Goal: Communication & Community: Answer question/provide support

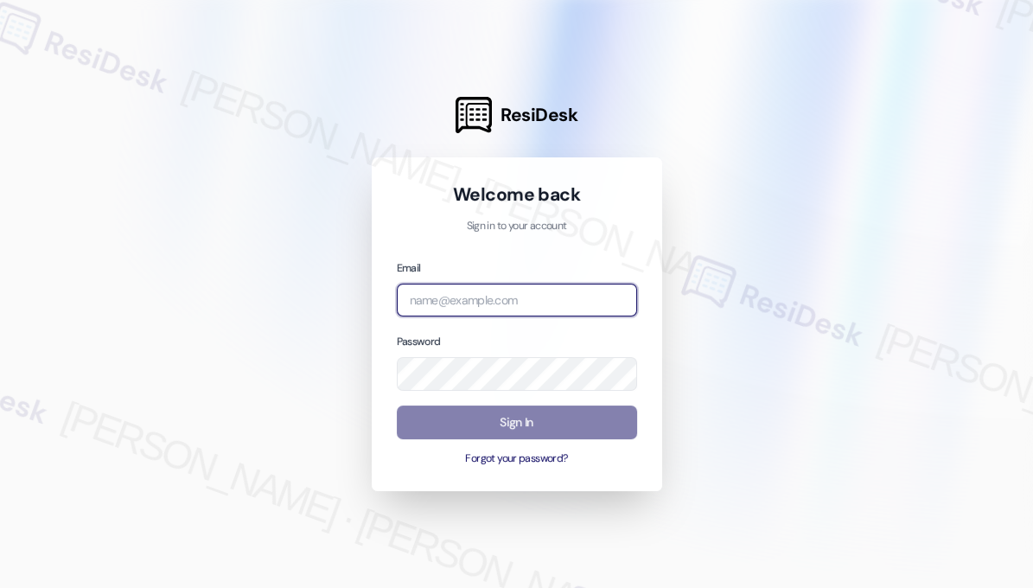
click at [500, 303] on input "email" at bounding box center [517, 301] width 240 height 34
type input "[EMAIL_ADDRESS][PERSON_NAME][PERSON_NAME][DOMAIN_NAME]"
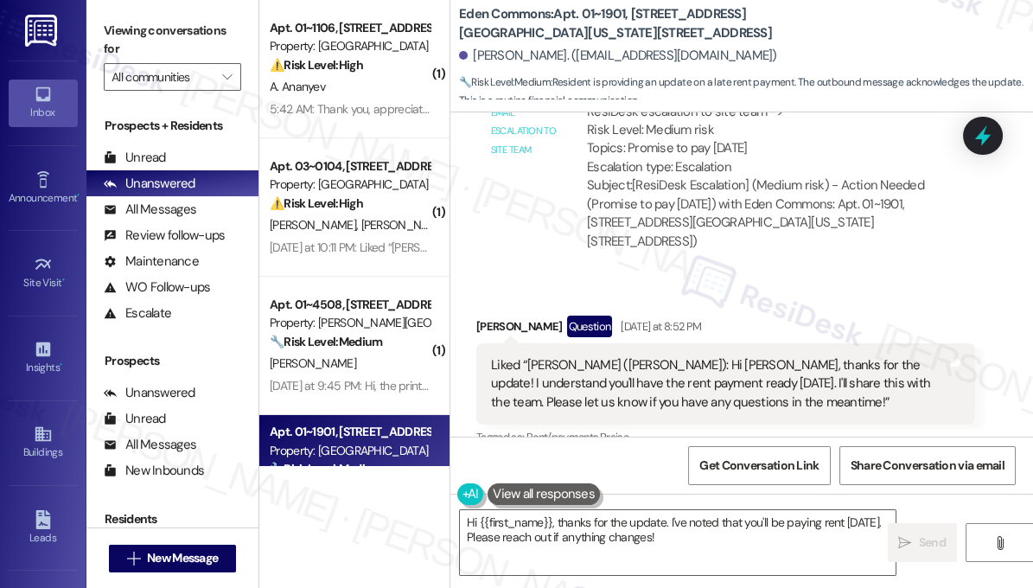
scroll to position [13363, 0]
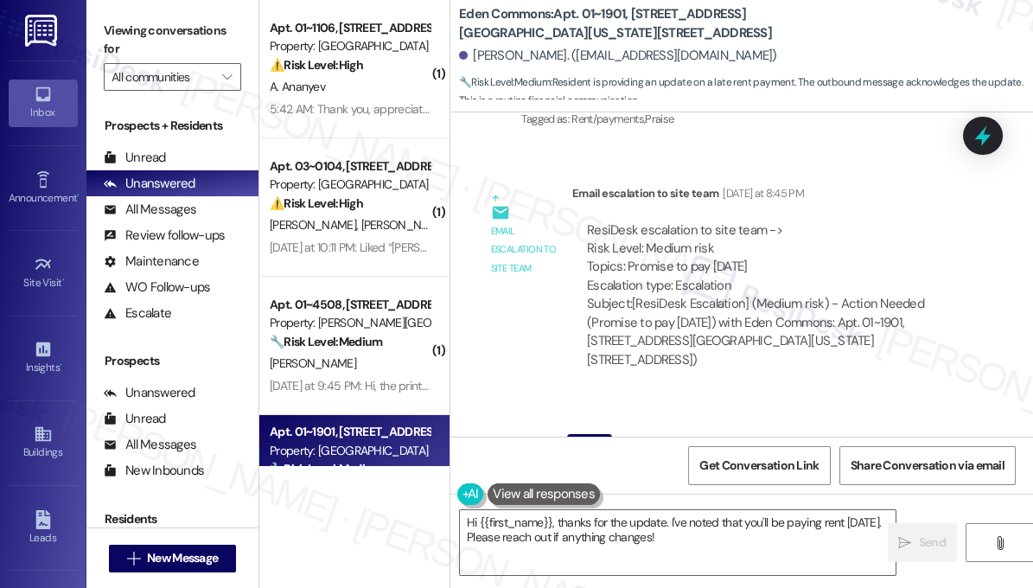
click at [606, 475] on div "Liked “[PERSON_NAME] ([PERSON_NAME]): Hi [PERSON_NAME], thanks for the update! …" at bounding box center [719, 502] width 456 height 55
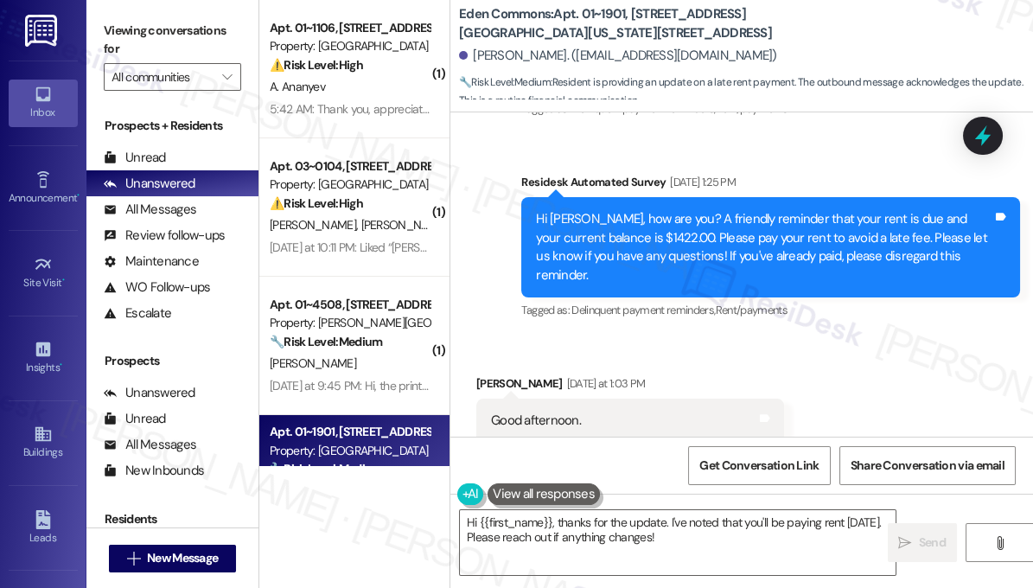
scroll to position [12891, 0]
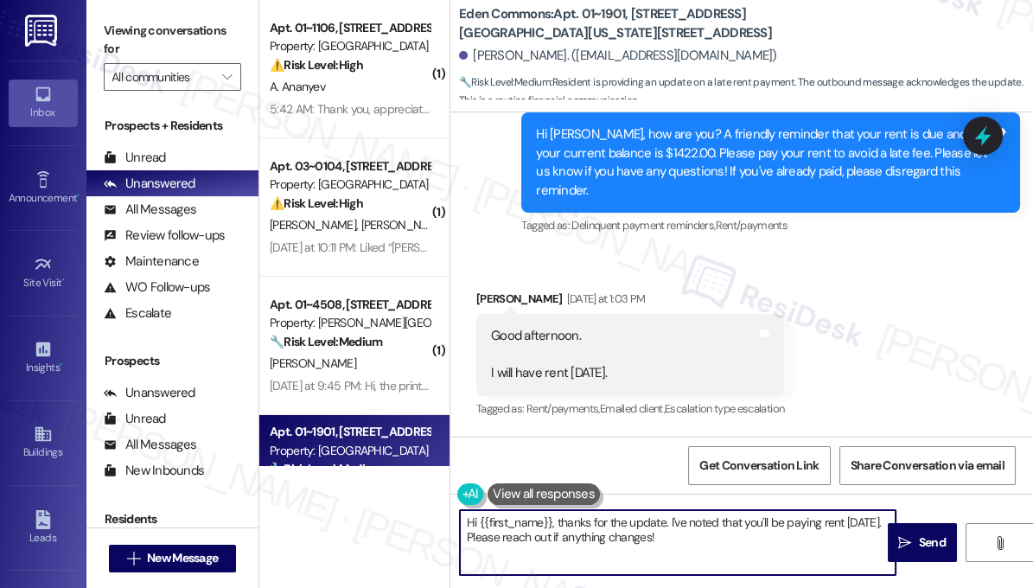
drag, startPoint x: 733, startPoint y: 534, endPoint x: 556, endPoint y: 508, distance: 179.1
click at [556, 509] on div "Hi {{first_name}}, thanks for the update. I've noted that you'll be paying rent…" at bounding box center [677, 542] width 437 height 67
paste textarea "we made a note and will await his payment."
click at [557, 523] on textarea "Hi {{first_name}}, we made a note and will await his payment." at bounding box center [678, 542] width 436 height 65
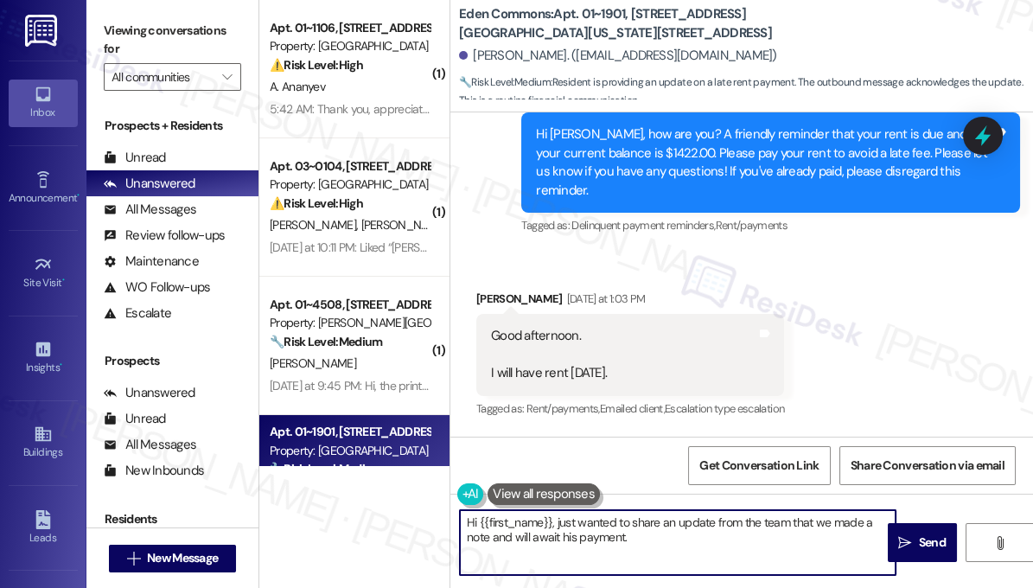
click at [569, 535] on textarea "Hi {{first_name}}, just wanted to share an update from the team that we made a …" at bounding box center [678, 542] width 436 height 65
click at [646, 540] on textarea "Hi {{first_name}}, just wanted to share an update from the team that we made a …" at bounding box center [678, 542] width 436 height 65
drag, startPoint x: 713, startPoint y: 519, endPoint x: 788, endPoint y: 522, distance: 75.2
click at [788, 522] on textarea "Hi {{first_name}}, just wanted to share an update from the team that we made a …" at bounding box center [678, 542] width 436 height 65
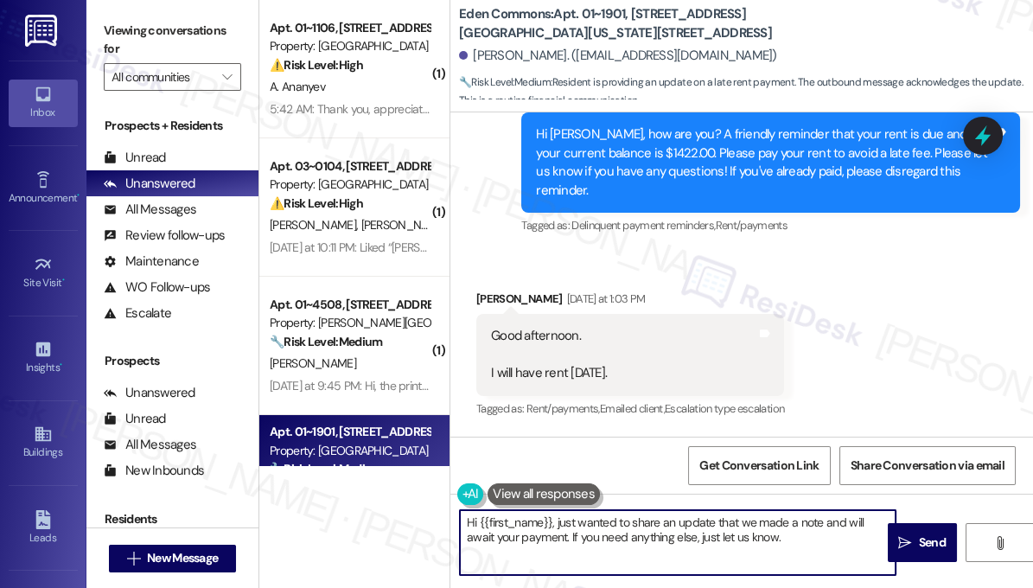
type textarea "Hi {{first_name}}, just wanted to share an update from the team that we made a …"
click at [556, 528] on textarea "Hi {{first_name}}, just wanted to share an update from the team that we made a …" at bounding box center [678, 542] width 436 height 65
click at [876, 534] on textarea "Hi {{first_name}}, just wanted to share an update from the team that we made a …" at bounding box center [678, 542] width 436 height 65
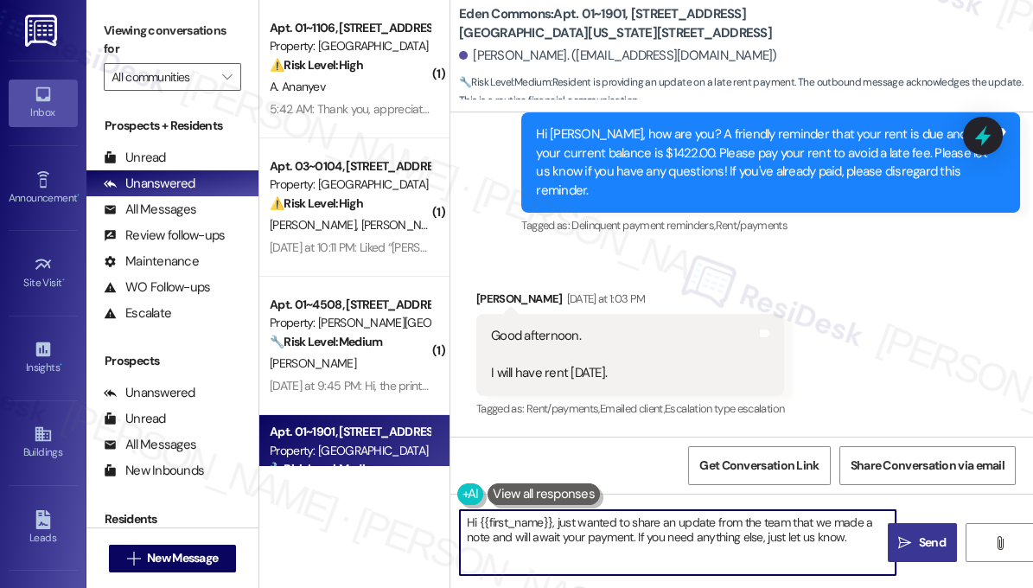
click at [917, 536] on span "Send" at bounding box center [932, 542] width 34 height 18
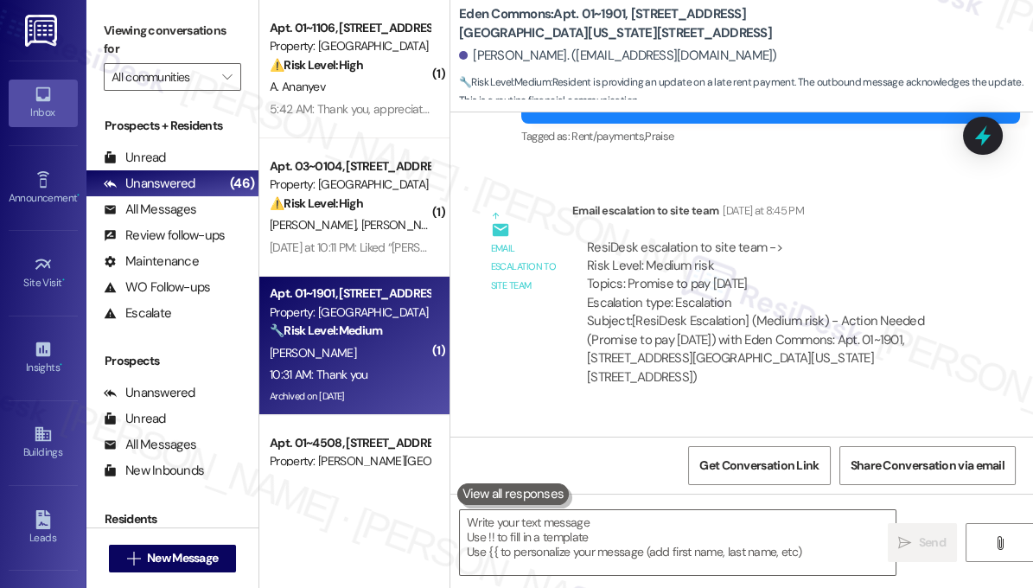
scroll to position [13616, 0]
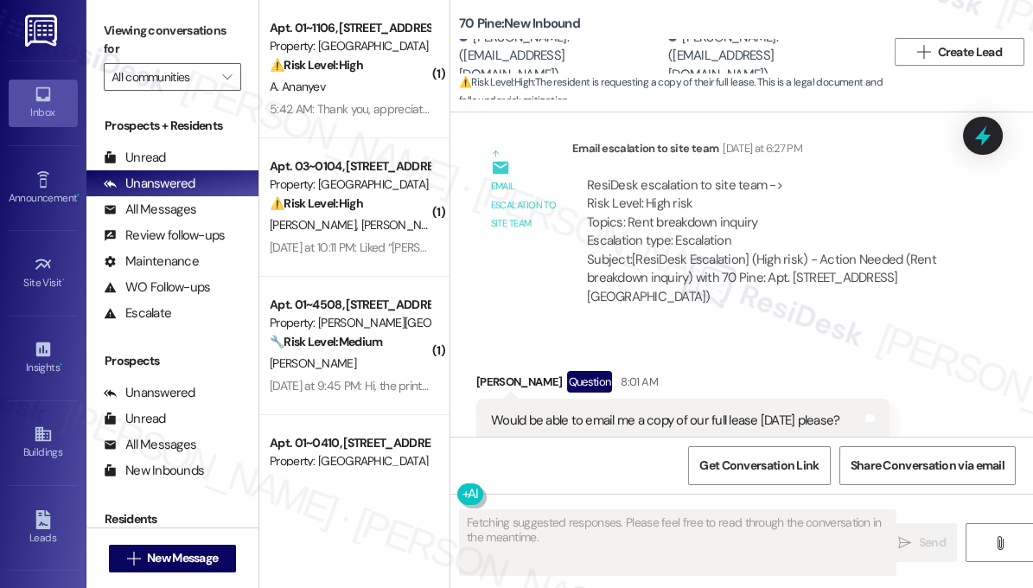
scroll to position [10014, 0]
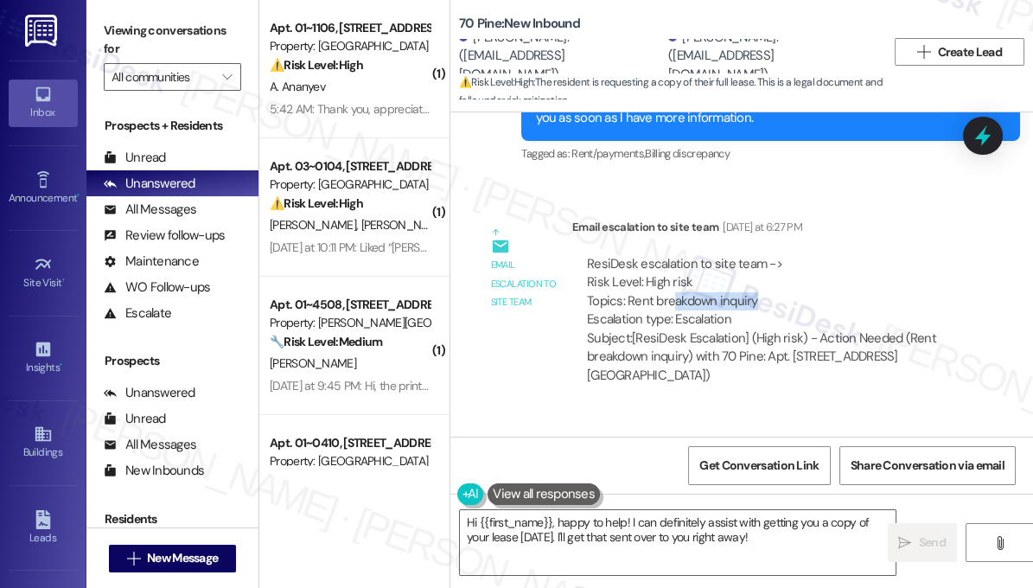
drag, startPoint x: 674, startPoint y: 206, endPoint x: 752, endPoint y: 199, distance: 78.1
click at [752, 255] on div "ResiDesk escalation to site team -> Risk Level: High risk Topics: Rent breakdow…" at bounding box center [773, 292] width 373 height 74
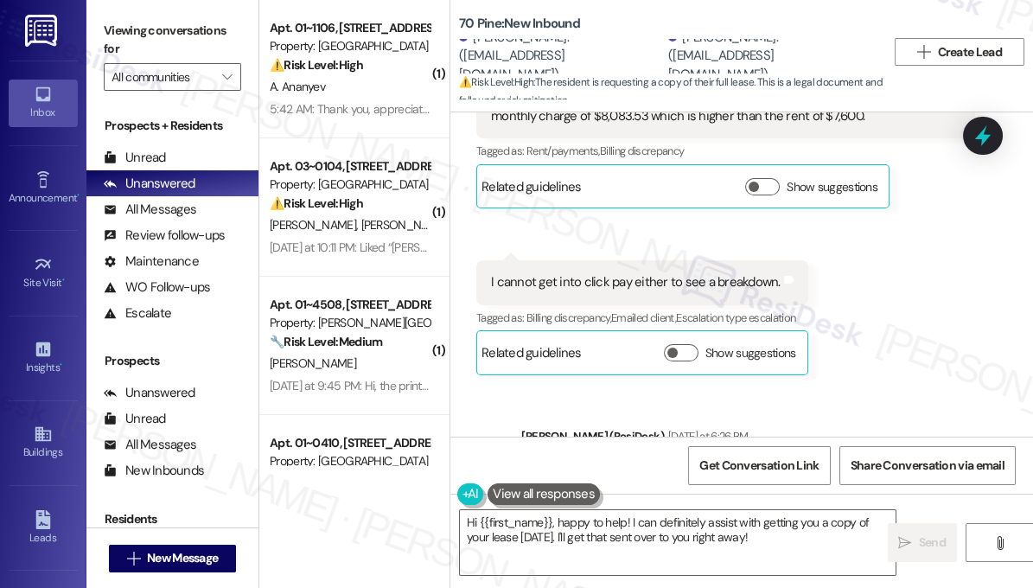
scroll to position [9621, 0]
click at [703, 536] on textarea "Hi {{first_name}}, happy to help! I can definitely assist with getting you a co…" at bounding box center [678, 542] width 436 height 65
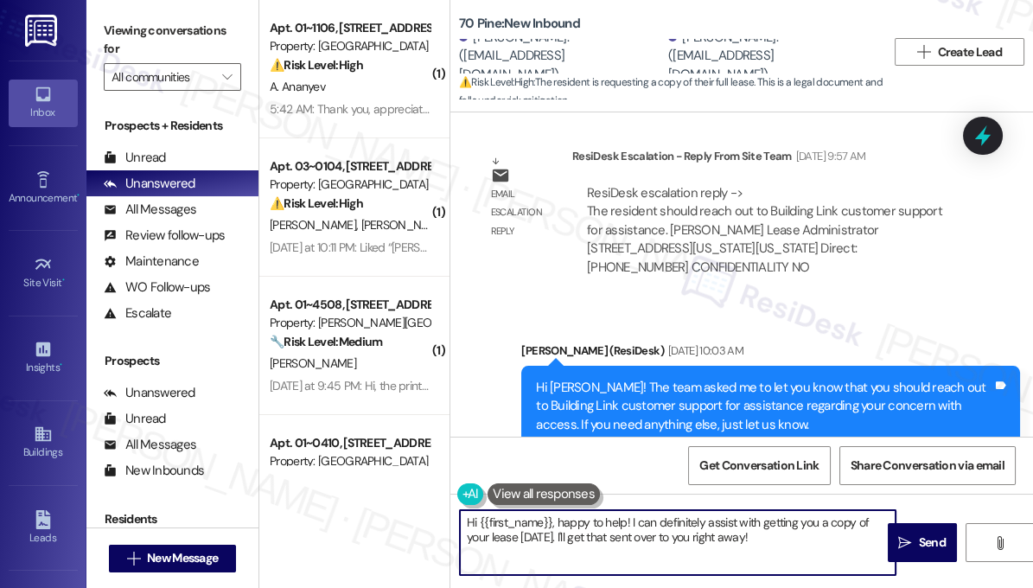
scroll to position [8993, 0]
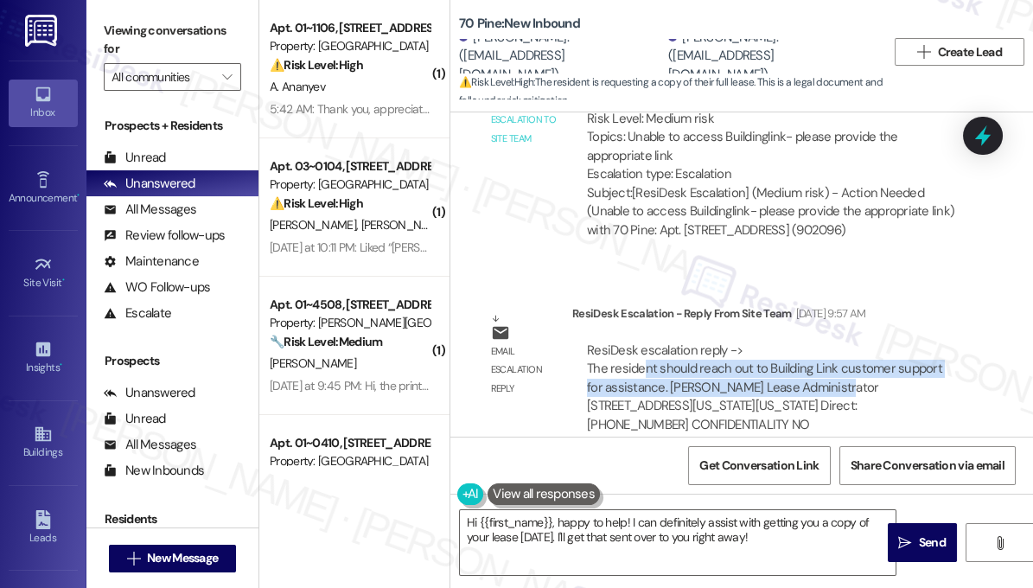
drag, startPoint x: 644, startPoint y: 274, endPoint x: 812, endPoint y: 291, distance: 169.4
click at [814, 341] on div "ResiDesk escalation reply -> The resident should reach out to Building Link cus…" at bounding box center [764, 387] width 355 height 92
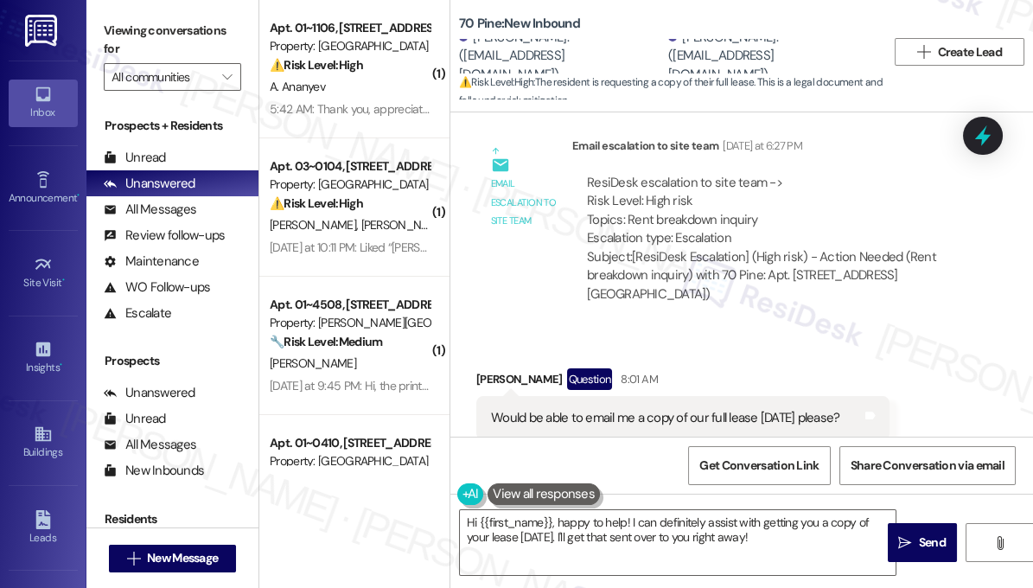
scroll to position [10092, 0]
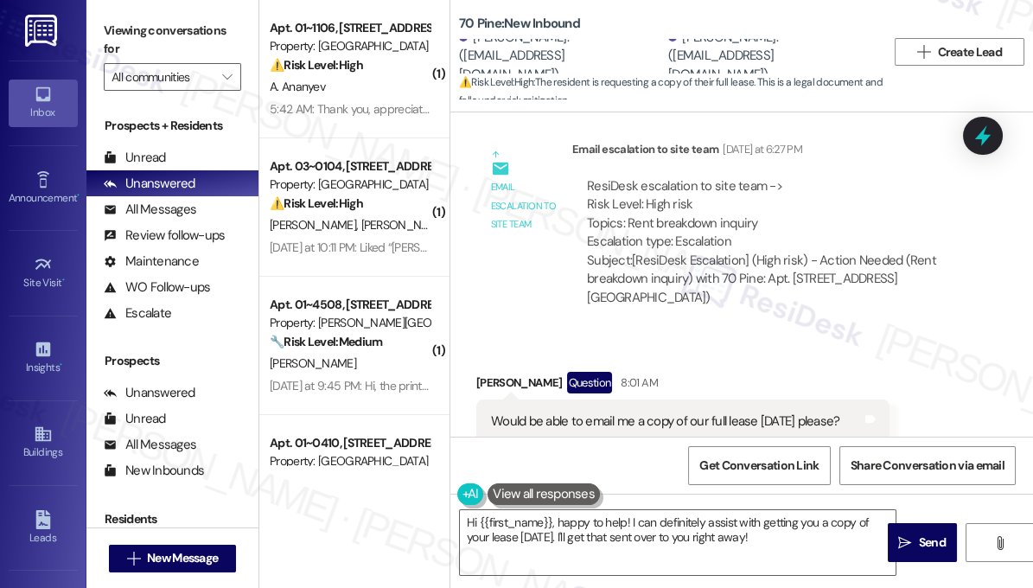
click at [761, 483] on button "Hide Suggestions" at bounding box center [766, 491] width 35 height 17
click at [667, 412] on div "Would be able to email me a copy of our full lease [DATE] please?" at bounding box center [665, 421] width 348 height 18
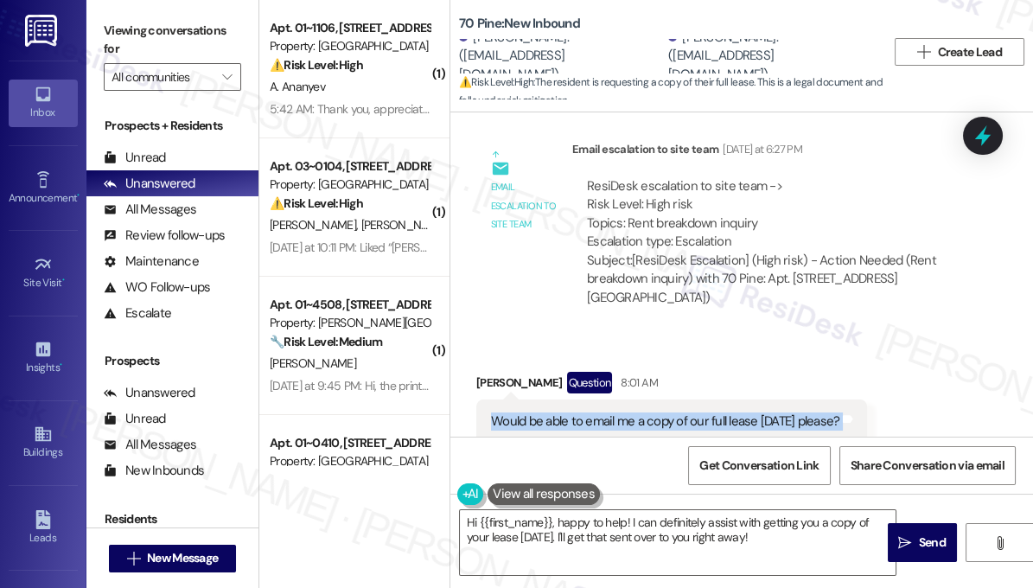
click at [667, 412] on div "Would be able to email me a copy of our full lease [DATE] please?" at bounding box center [665, 421] width 348 height 18
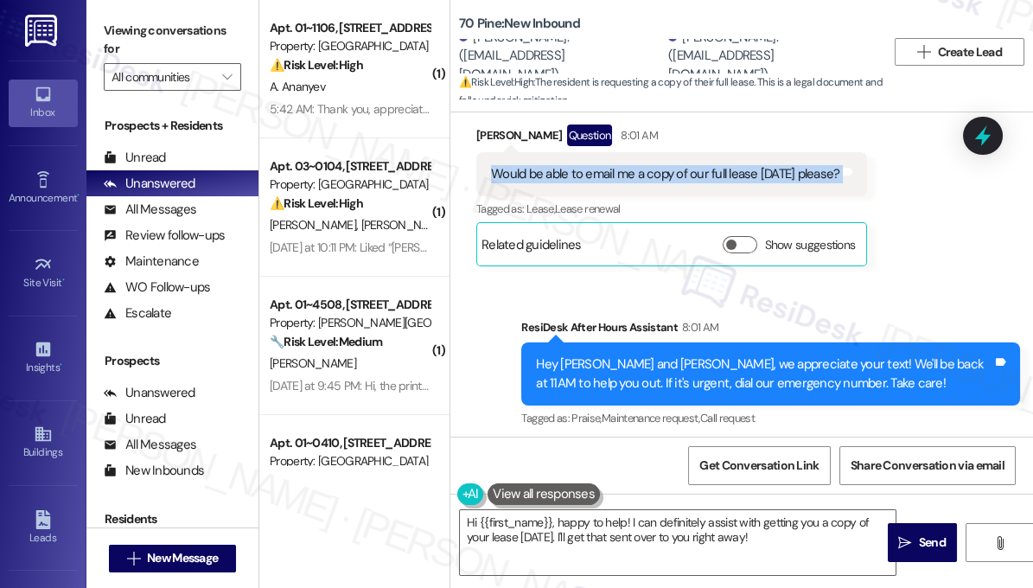
scroll to position [10407, 0]
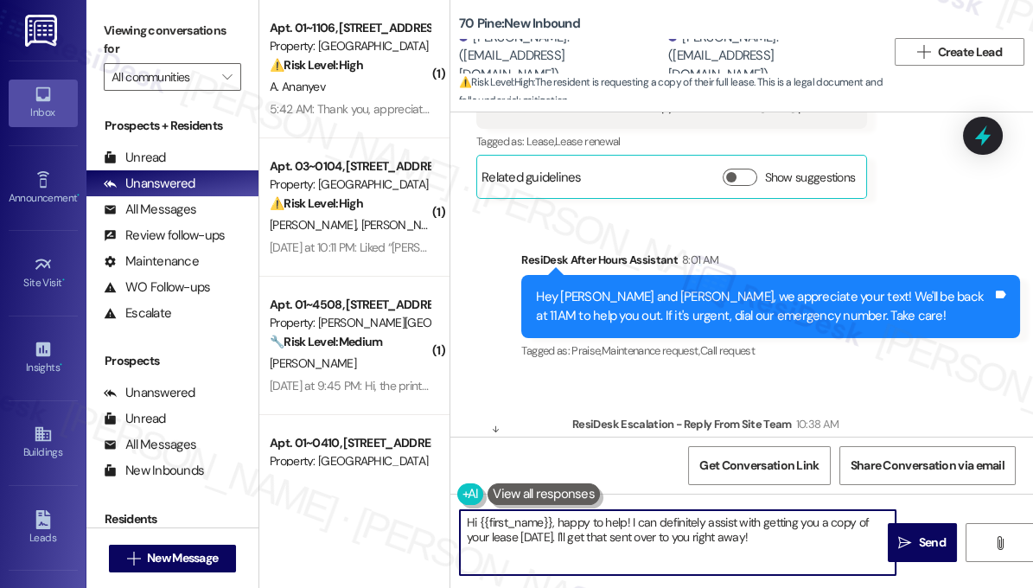
click at [634, 518] on textarea "Hi {{first_name}}, happy to help! I can definitely assist with getting you a co…" at bounding box center [678, 542] width 436 height 65
drag, startPoint x: 755, startPoint y: 543, endPoint x: 565, endPoint y: 529, distance: 190.7
click at [565, 529] on textarea "Hi {{first_name}}, happy to help! I can definitely assist with getting you a co…" at bounding box center [678, 542] width 436 height 65
click at [693, 539] on textarea "Hi {{first_name}}, happy to help! I can definitely assist with getting you a co…" at bounding box center [678, 542] width 436 height 65
click at [759, 544] on textarea "Hi {{first_name}}, happy to help! I can definitely assist with getting you a co…" at bounding box center [678, 542] width 436 height 65
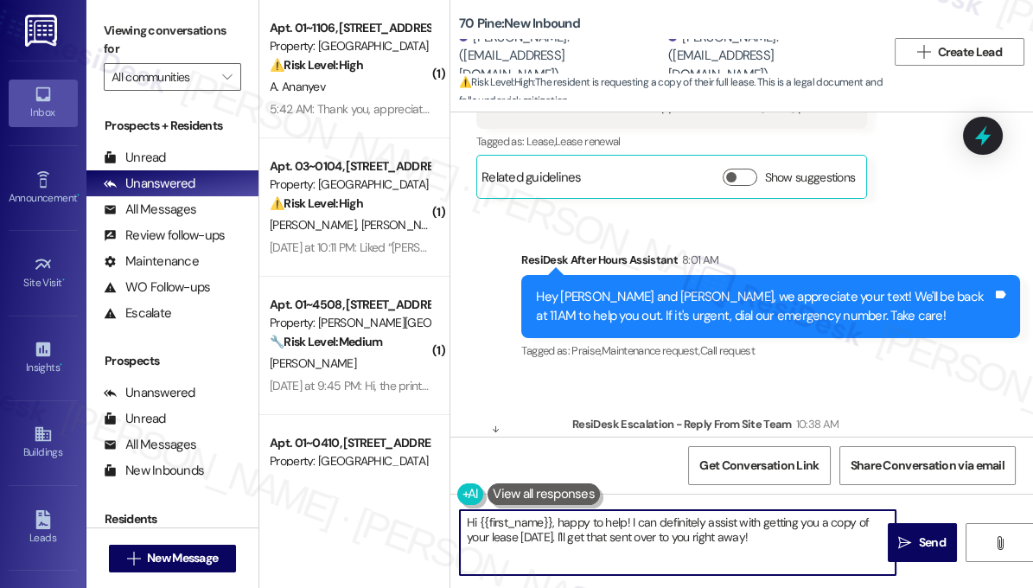
drag, startPoint x: 767, startPoint y: 536, endPoint x: 553, endPoint y: 539, distance: 213.5
click at [553, 539] on textarea "Hi {{first_name}}, happy to help! I can definitely assist with getting you a co…" at bounding box center [678, 542] width 436 height 65
paste textarea "The total charge for the month of September was $7,851.90, which includes $7,60…"
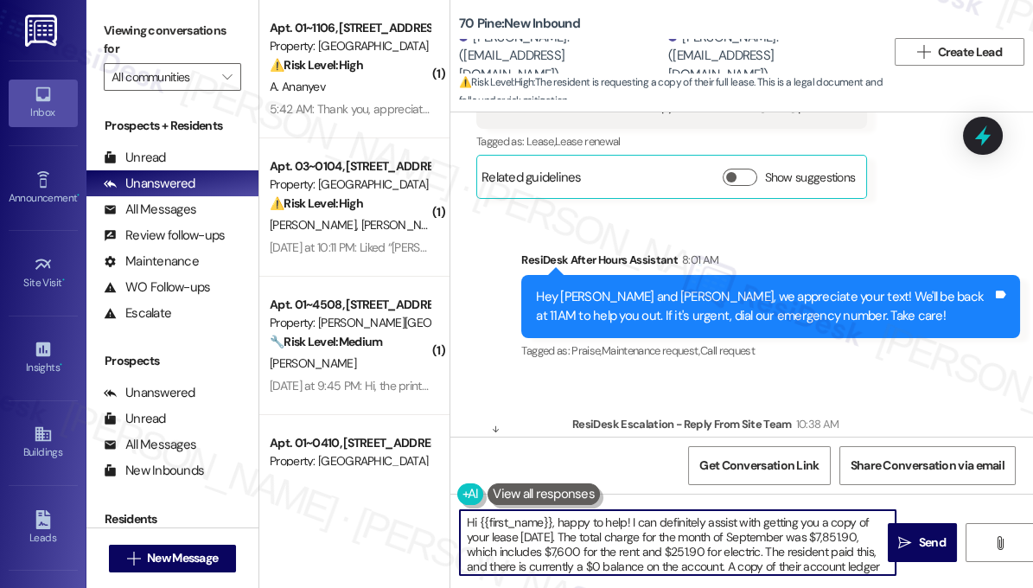
scroll to position [14, 0]
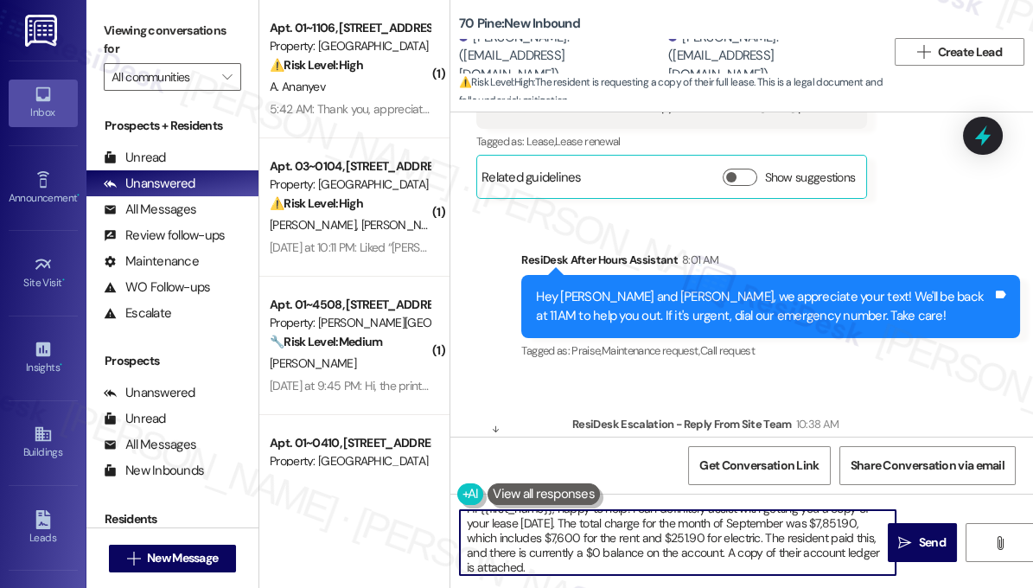
click at [554, 525] on textarea "Hi {{first_name}}, happy to help! I can definitely assist with getting you a co…" at bounding box center [678, 542] width 436 height 65
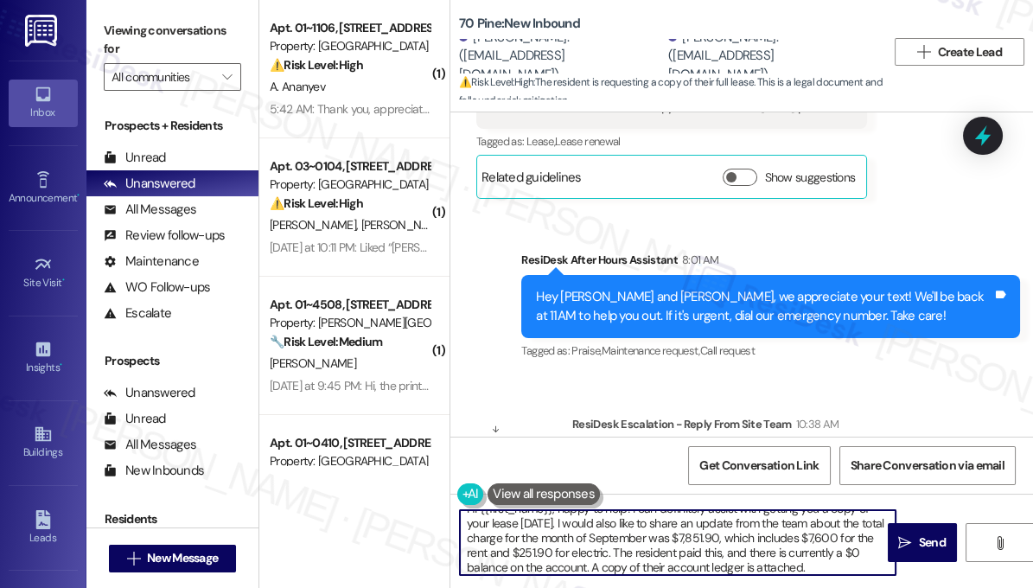
click at [643, 538] on textarea "Hi {{first_name}}, happy to help! I can definitely assist with getting you a co…" at bounding box center [678, 542] width 436 height 65
click at [761, 537] on textarea "Hi {{first_name}}, happy to help! I can definitely assist with getting you a co…" at bounding box center [678, 542] width 436 height 65
click at [586, 543] on textarea "Hi {{first_name}}, happy to help! I can definitely assist with getting you a co…" at bounding box center [678, 542] width 436 height 65
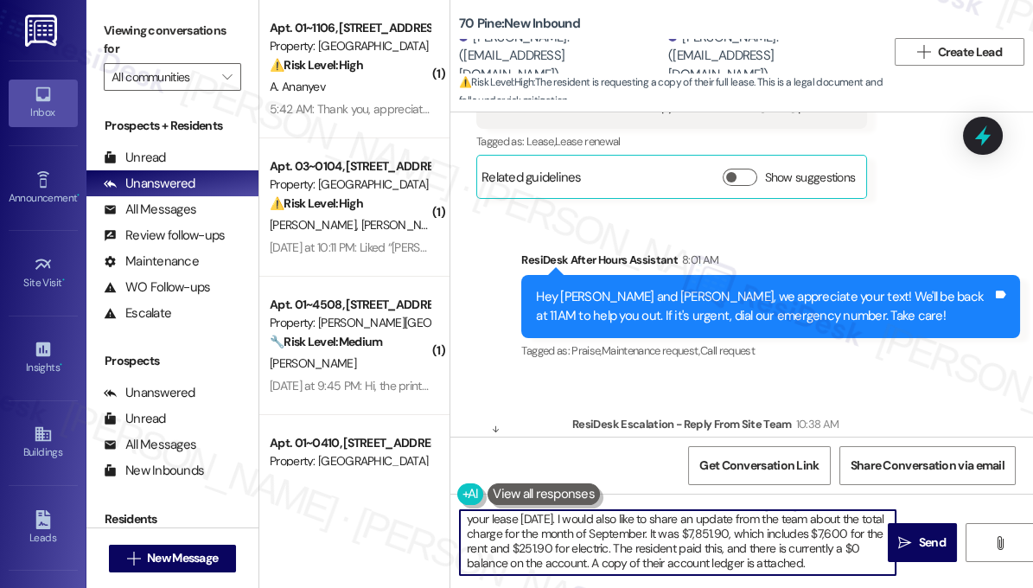
scroll to position [18, 0]
click at [650, 564] on textarea "Hi {{first_name}}, happy to help! I can definitely assist with getting you a co…" at bounding box center [678, 542] width 436 height 65
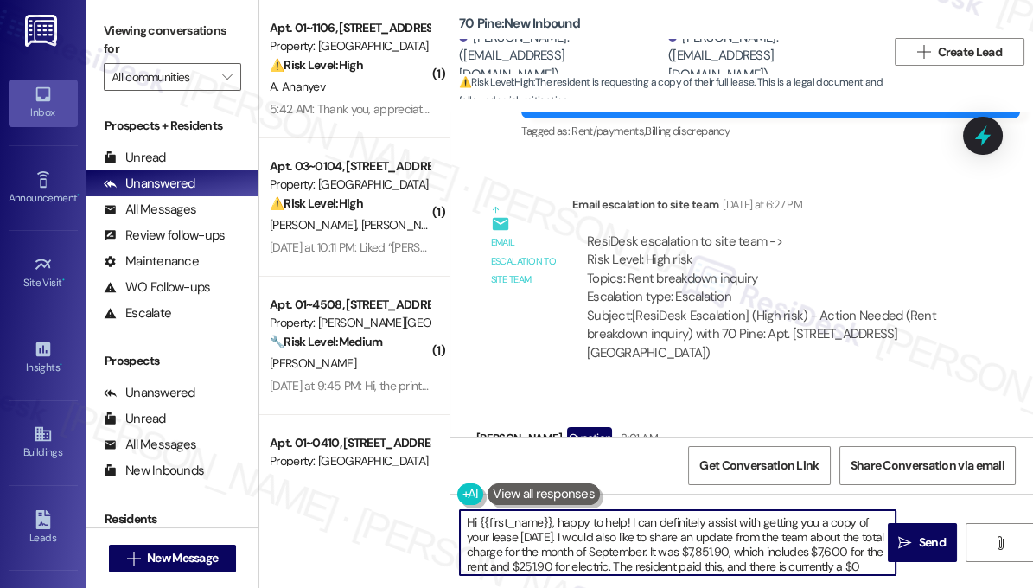
scroll to position [10093, 0]
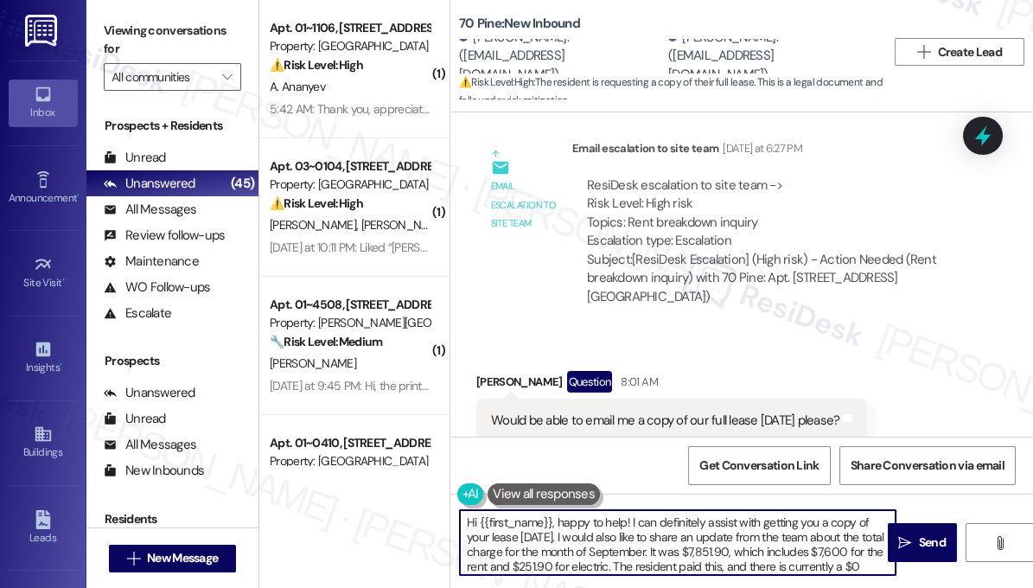
click at [643, 411] on div "Would be able to email me a copy of our full lease [DATE] please?" at bounding box center [665, 420] width 348 height 18
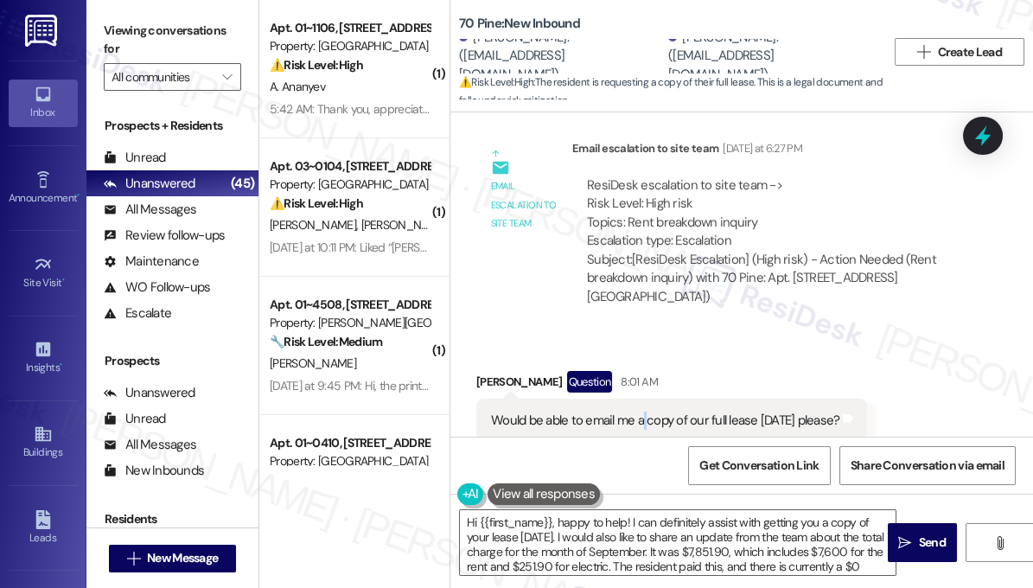
click at [643, 411] on div "Would be able to email me a copy of our full lease [DATE] please?" at bounding box center [665, 420] width 348 height 18
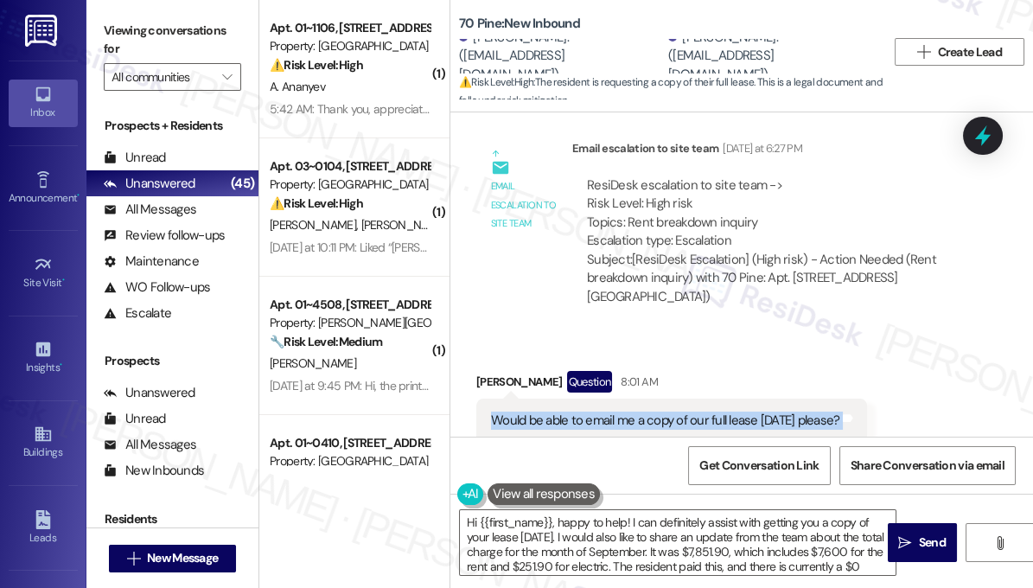
click at [643, 411] on div "Would be able to email me a copy of our full lease [DATE] please?" at bounding box center [665, 420] width 348 height 18
copy div "Would be able to email me a copy of our full lease [DATE] please? Tags and notes"
click at [650, 411] on div "Would be able to email me a copy of our full lease [DATE] please?" at bounding box center [665, 420] width 348 height 18
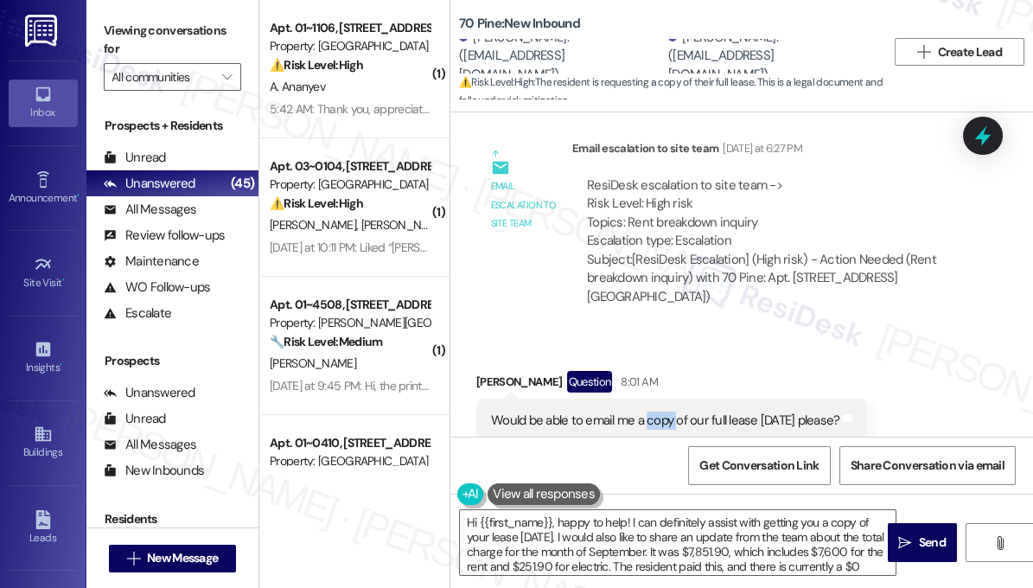
click at [650, 411] on div "Would be able to email me a copy of our full lease [DATE] please?" at bounding box center [665, 420] width 348 height 18
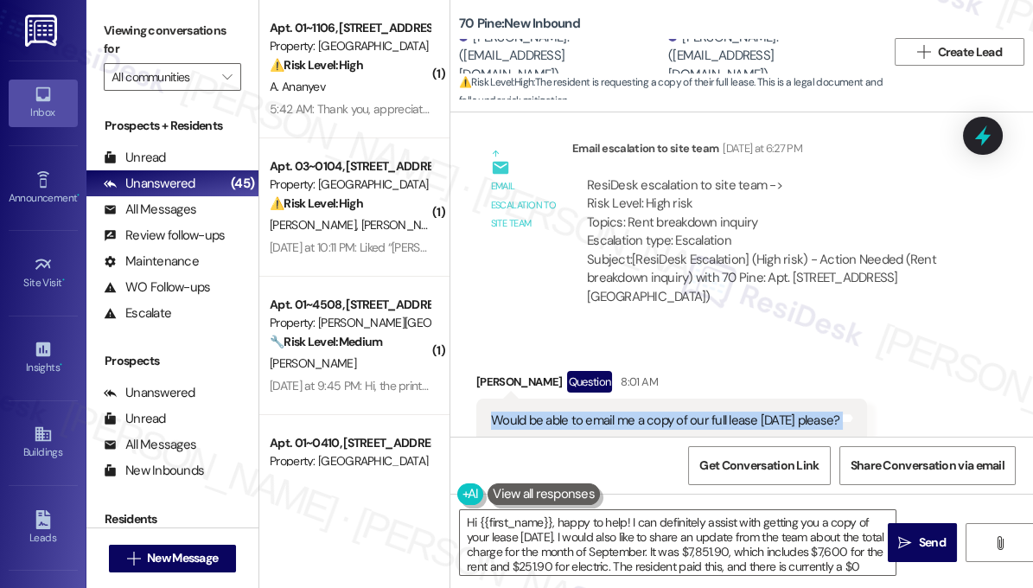
click at [650, 411] on div "Would be able to email me a copy of our full lease [DATE] please?" at bounding box center [665, 420] width 348 height 18
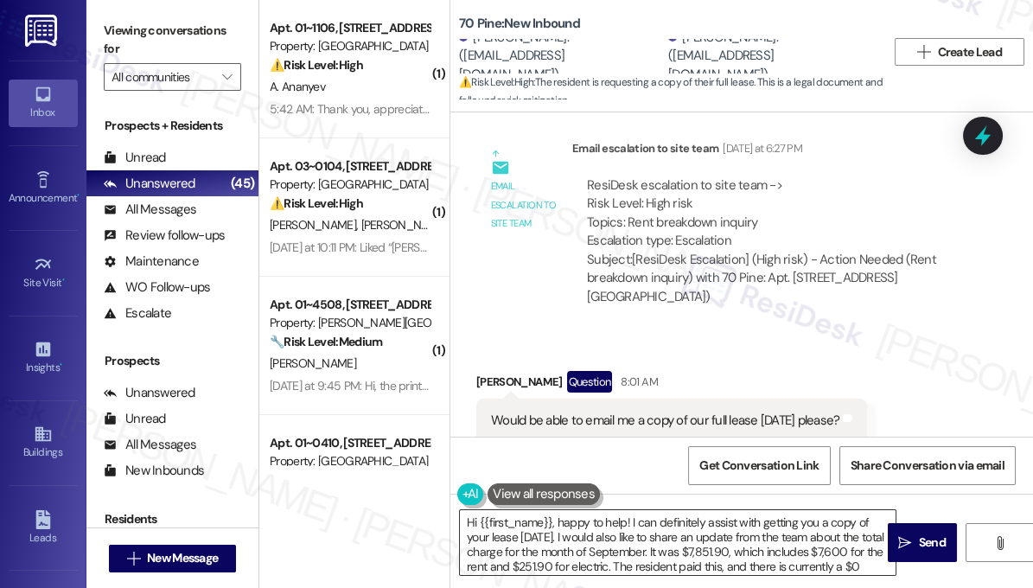
click at [554, 521] on textarea "Hi {{first_name}}, happy to help! I can definitely assist with getting you a co…" at bounding box center [678, 542] width 436 height 65
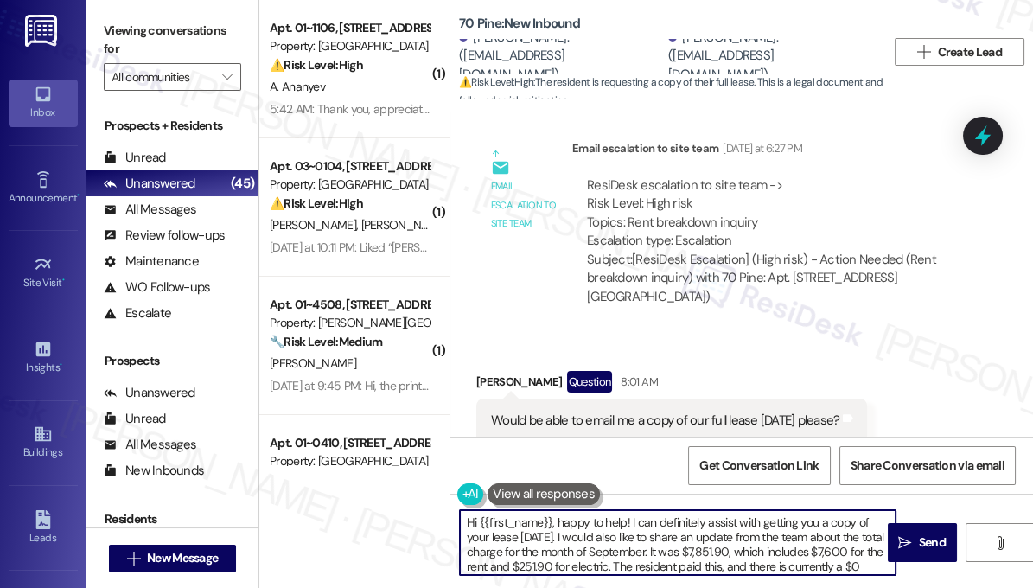
click at [554, 521] on textarea "Hi {{first_name}}, happy to help! I can definitely assist with getting you a co…" at bounding box center [678, 542] width 436 height 65
click at [624, 524] on textarea "Hi {{first_name}}, happy to help! I can definitely assist with getting you a co…" at bounding box center [678, 542] width 436 height 65
drag, startPoint x: 631, startPoint y: 520, endPoint x: 551, endPoint y: 537, distance: 82.0
click at [551, 537] on textarea "Hi {{first_name}}, happy to help! I can definitely assist with getting you a co…" at bounding box center [678, 542] width 436 height 65
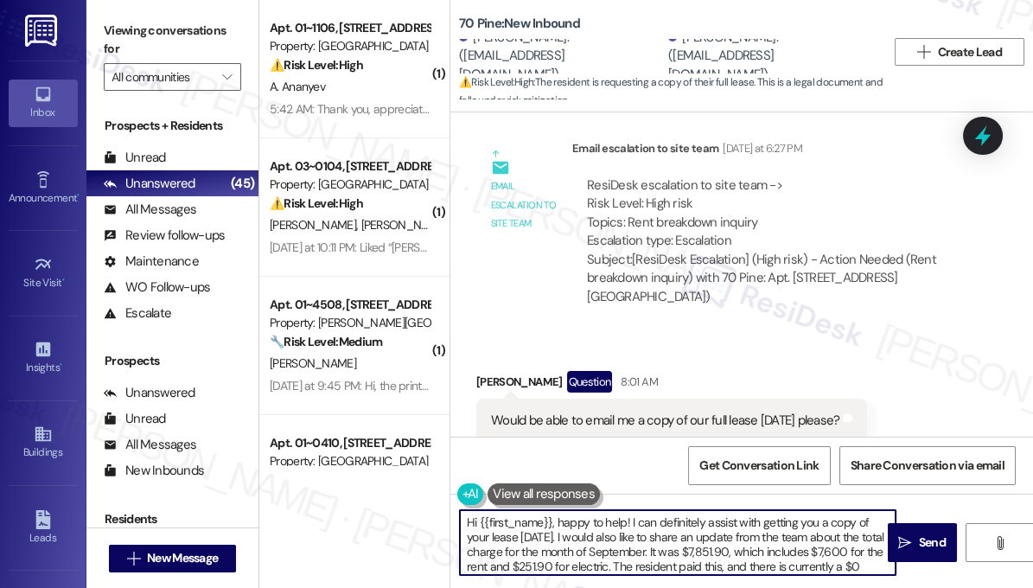
click at [555, 534] on textarea "Hi {{first_name}}, happy to help! I can definitely assist with getting you a co…" at bounding box center [678, 542] width 436 height 65
drag, startPoint x: 557, startPoint y: 520, endPoint x: 549, endPoint y: 534, distance: 16.3
click at [549, 534] on textarea "Hi {{first_name}}, happy to help! I can definitely assist with getting you a co…" at bounding box center [678, 542] width 436 height 65
drag, startPoint x: 737, startPoint y: 538, endPoint x: 717, endPoint y: 527, distance: 23.2
click at [717, 527] on textarea "Hi {{first_name}}, I understand you want a copy of your full lease in email. I'…" at bounding box center [678, 542] width 436 height 65
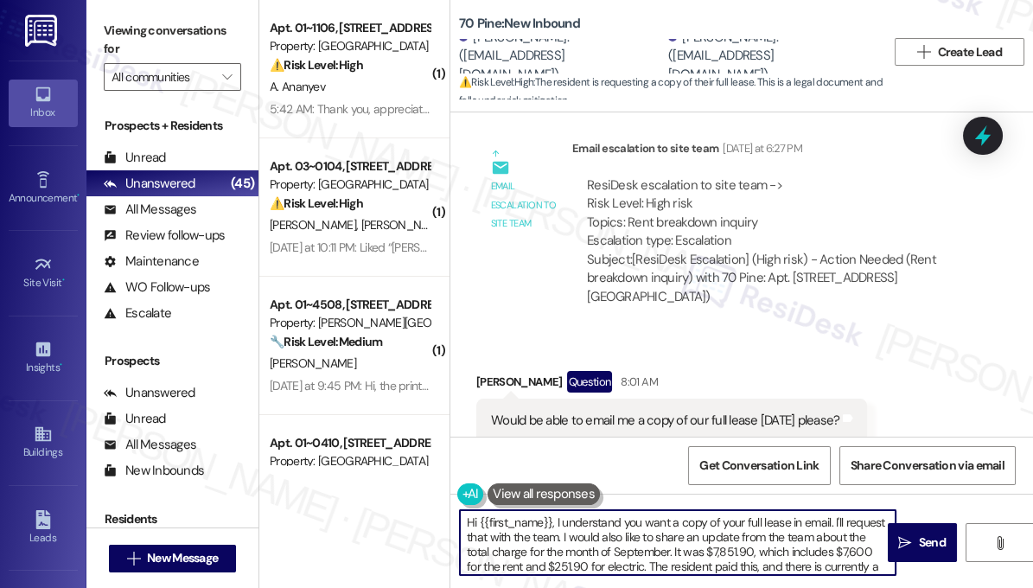
click at [749, 537] on textarea "Hi {{first_name}}, I understand you want a copy of your full lease in email. I'…" at bounding box center [678, 542] width 436 height 65
drag, startPoint x: 740, startPoint y: 536, endPoint x: 809, endPoint y: 533, distance: 69.2
click at [809, 533] on textarea "Hi {{first_name}}, I understand you want a copy of your full lease in email. I'…" at bounding box center [678, 542] width 436 height 65
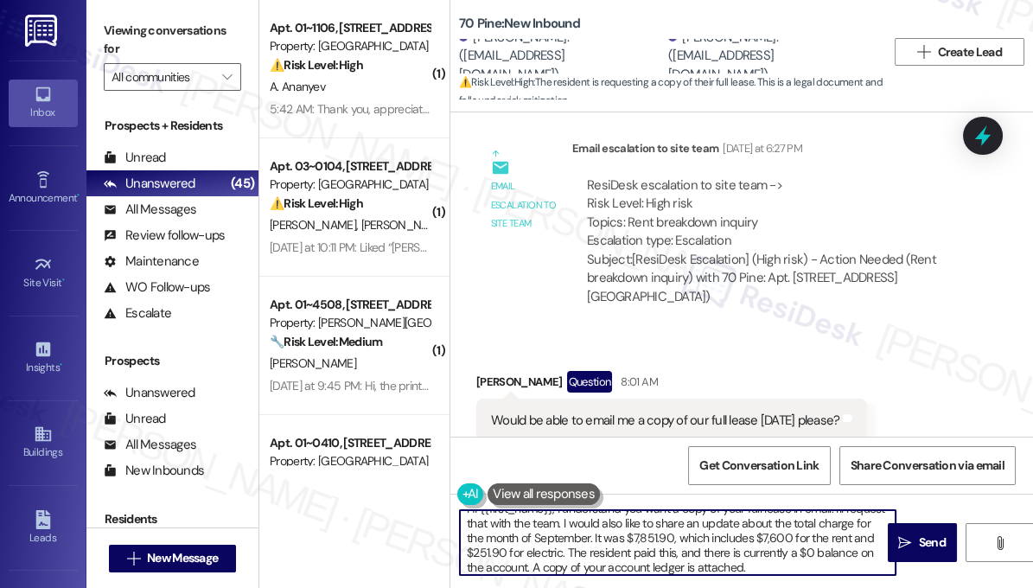
click at [565, 550] on textarea "Hi {{first_name}}, I understand you want a copy of your full lease in email. I'…" at bounding box center [678, 542] width 436 height 65
drag, startPoint x: 776, startPoint y: 550, endPoint x: 714, endPoint y: 550, distance: 62.2
click at [714, 550] on textarea "Hi {{first_name}}, I understand you want a copy of your full lease in email. I'…" at bounding box center [678, 542] width 436 height 65
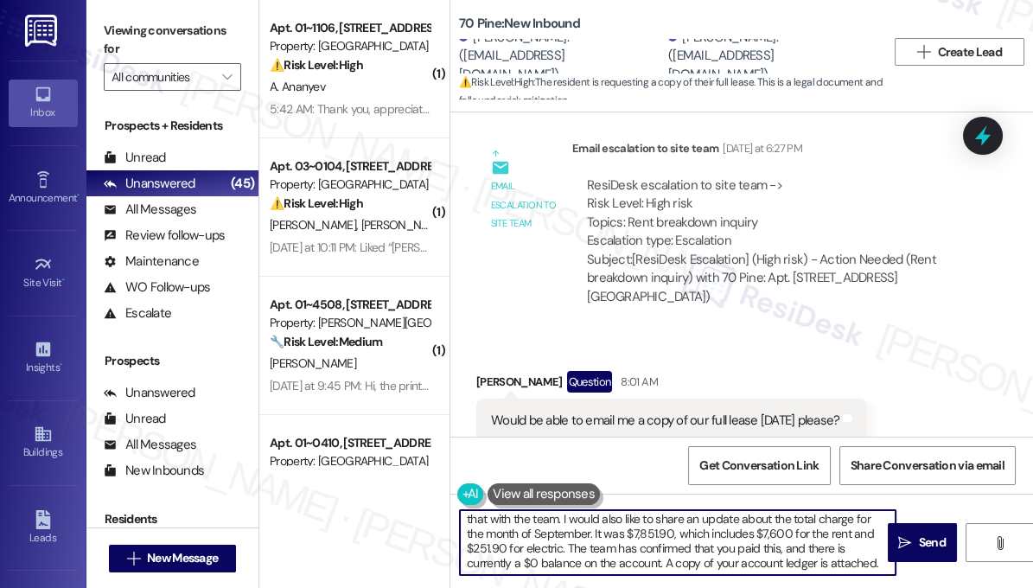
click at [603, 557] on textarea "Hi {{first_name}}, I understand you want a copy of your full lease in email. I'…" at bounding box center [678, 542] width 436 height 65
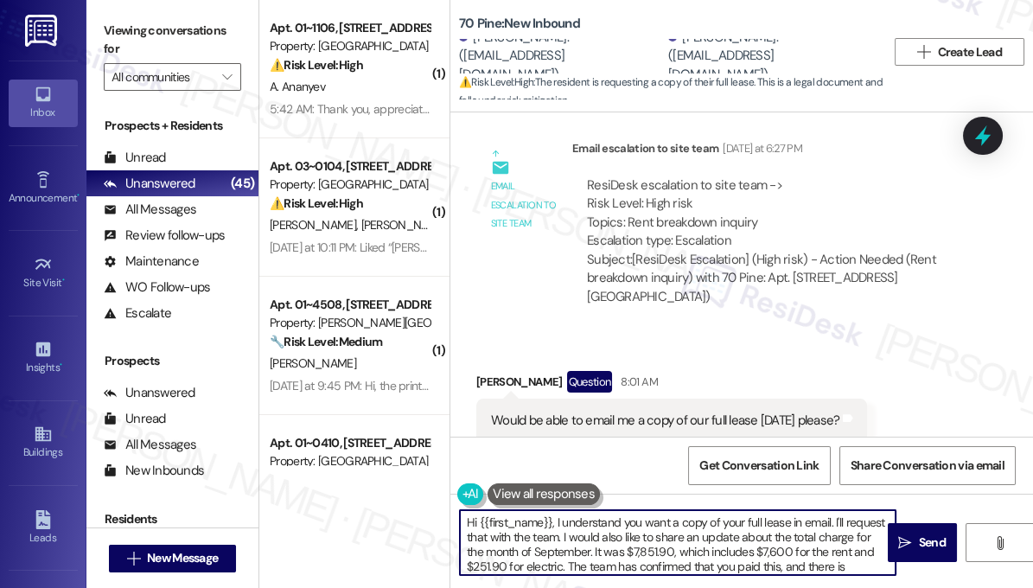
click at [490, 371] on div "[PERSON_NAME] Question 8:01 AM" at bounding box center [671, 385] width 391 height 28
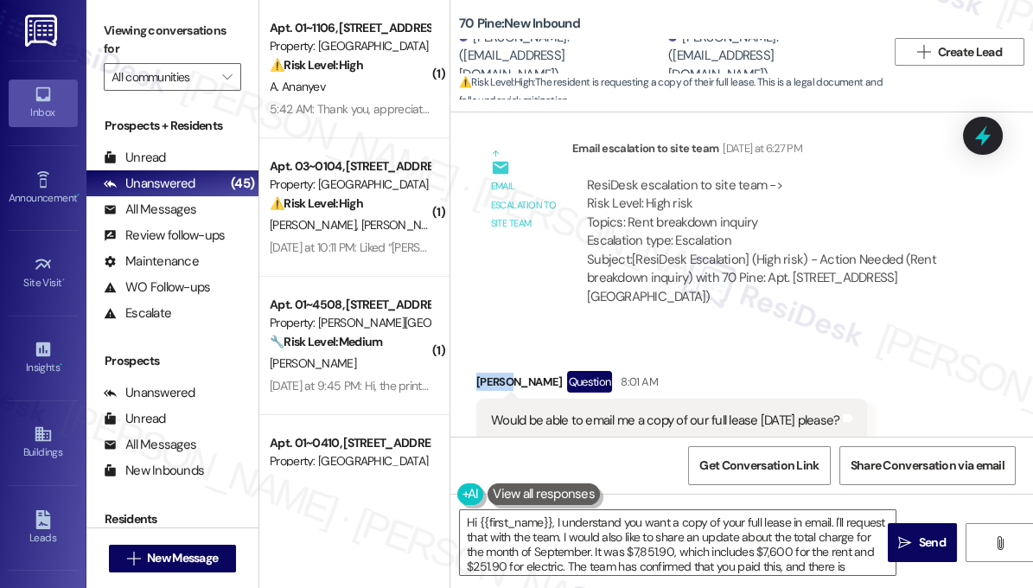
click at [490, 371] on div "[PERSON_NAME] Question 8:01 AM" at bounding box center [671, 385] width 391 height 28
copy div "[PERSON_NAME]"
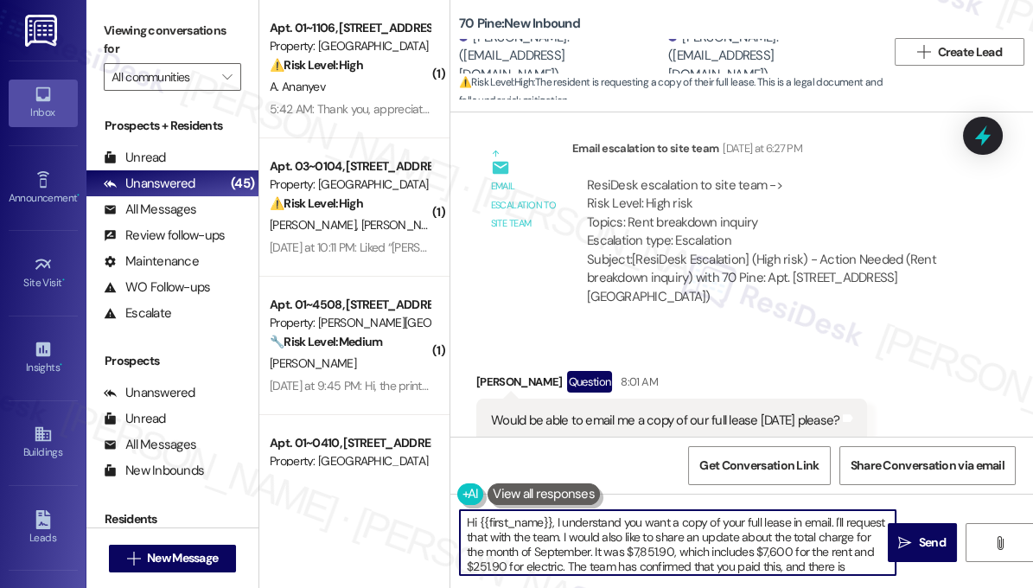
drag, startPoint x: 479, startPoint y: 519, endPoint x: 551, endPoint y: 513, distance: 71.9
click at [551, 513] on textarea "Hi {{first_name}}, I understand you want a copy of your full lease in email. I'…" at bounding box center [678, 542] width 436 height 65
paste textarea "[PERSON_NAME]"
click at [581, 538] on textarea "Hi [PERSON_NAME], I understand you want a copy of your full lease in email. I'l…" at bounding box center [678, 542] width 436 height 65
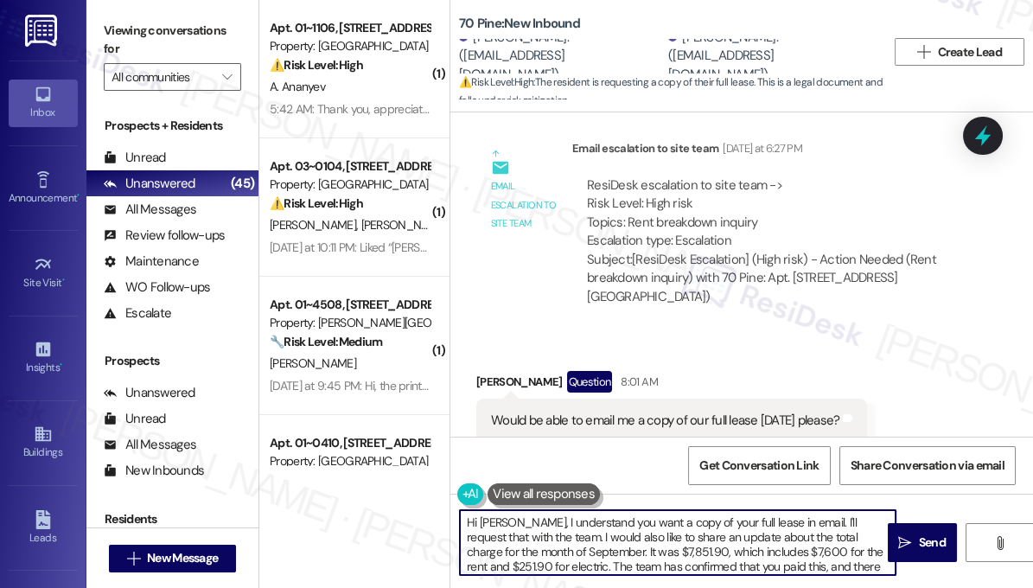
click at [581, 538] on textarea "Hi [PERSON_NAME], I understand you want a copy of your full lease in email. I'l…" at bounding box center [678, 542] width 436 height 65
click at [600, 533] on textarea "Hi [PERSON_NAME], I understand you want a copy of your full lease in email. I'l…" at bounding box center [678, 542] width 436 height 65
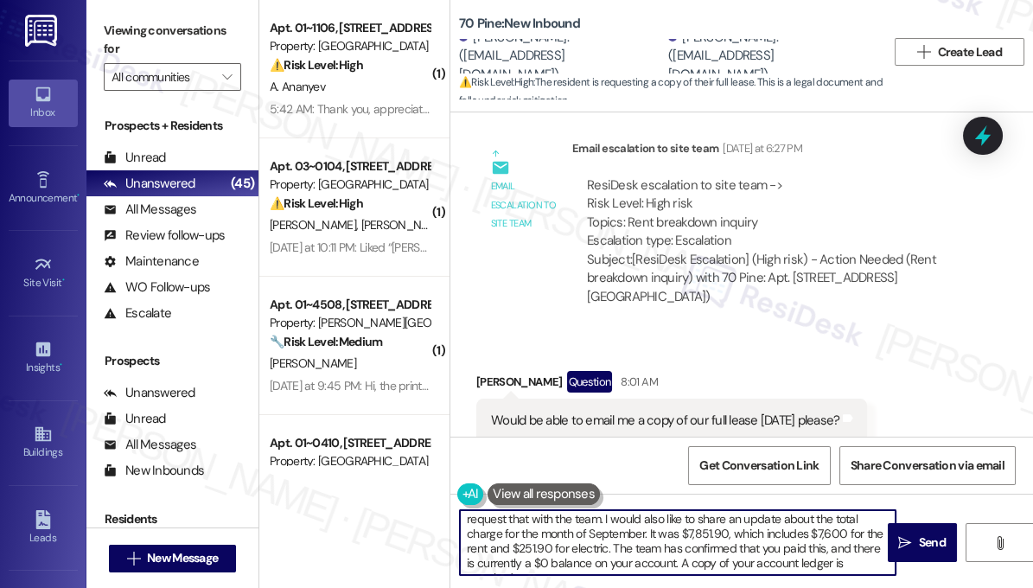
click at [606, 522] on textarea "Hi [PERSON_NAME], I understand you want a copy of your full lease in email. I'l…" at bounding box center [678, 542] width 436 height 65
click at [554, 538] on textarea "Hi [PERSON_NAME], I understand you want a copy of your full lease in email. I'l…" at bounding box center [678, 542] width 436 height 65
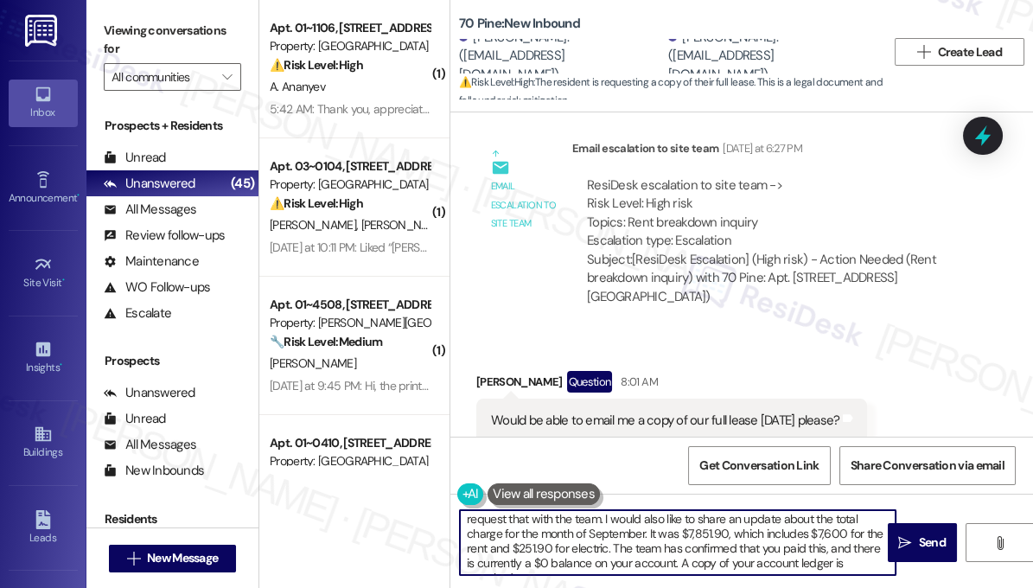
click at [554, 538] on textarea "Hi [PERSON_NAME], I understand you want a copy of your full lease in email. I'l…" at bounding box center [678, 542] width 436 height 65
click at [643, 544] on textarea "Hi [PERSON_NAME], I understand you want a copy of your full lease in email. I'l…" at bounding box center [678, 542] width 436 height 65
click at [729, 542] on textarea "Hi [PERSON_NAME], I understand you want a copy of your full lease in email. I'l…" at bounding box center [678, 542] width 436 height 65
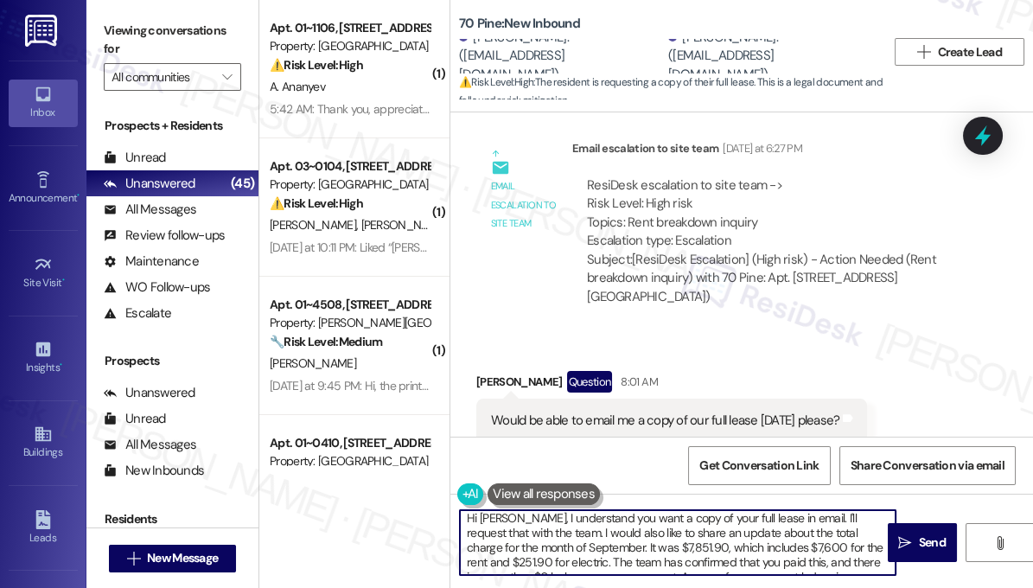
scroll to position [0, 0]
click at [576, 525] on textarea "Hi [PERSON_NAME], I understand you want a copy of your full lease in email. I'l…" at bounding box center [678, 542] width 436 height 65
click at [615, 518] on textarea "Hi [PERSON_NAME], I understand you want a copy of your full lease in email. I'l…" at bounding box center [678, 542] width 436 height 65
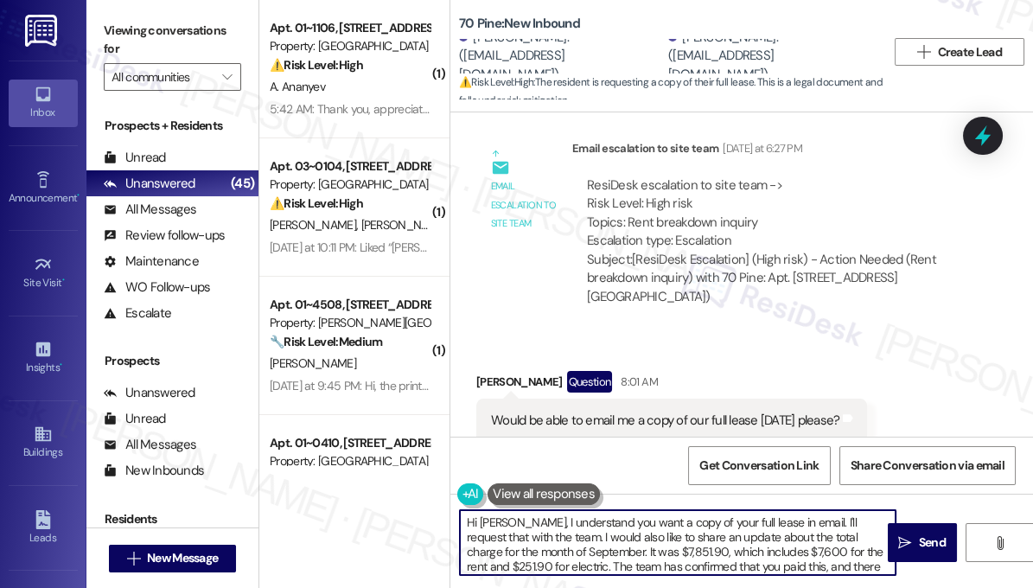
click at [596, 521] on textarea "Hi [PERSON_NAME], I understand you want a copy of your full lease in email. I'l…" at bounding box center [678, 542] width 436 height 65
click at [720, 536] on textarea "Hi [PERSON_NAME], I understand you want a copy of your full lease in email. I'l…" at bounding box center [678, 542] width 436 height 65
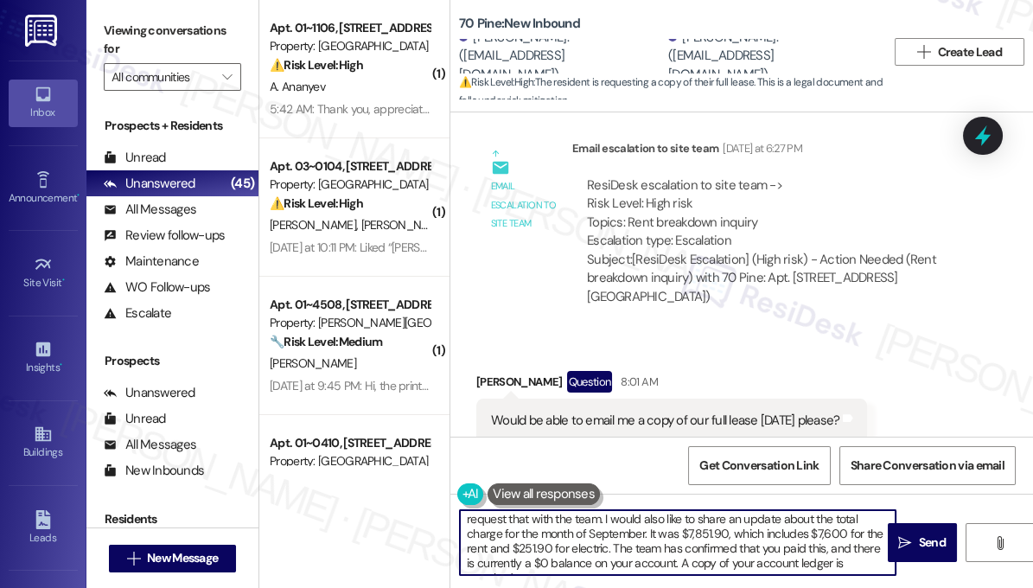
click at [647, 542] on textarea "Hi [PERSON_NAME], I understand you want a copy of your full lease in email. I'l…" at bounding box center [678, 542] width 436 height 65
click at [802, 545] on textarea "Hi [PERSON_NAME], I understand you want a copy of your full lease in email. I'l…" at bounding box center [678, 542] width 436 height 65
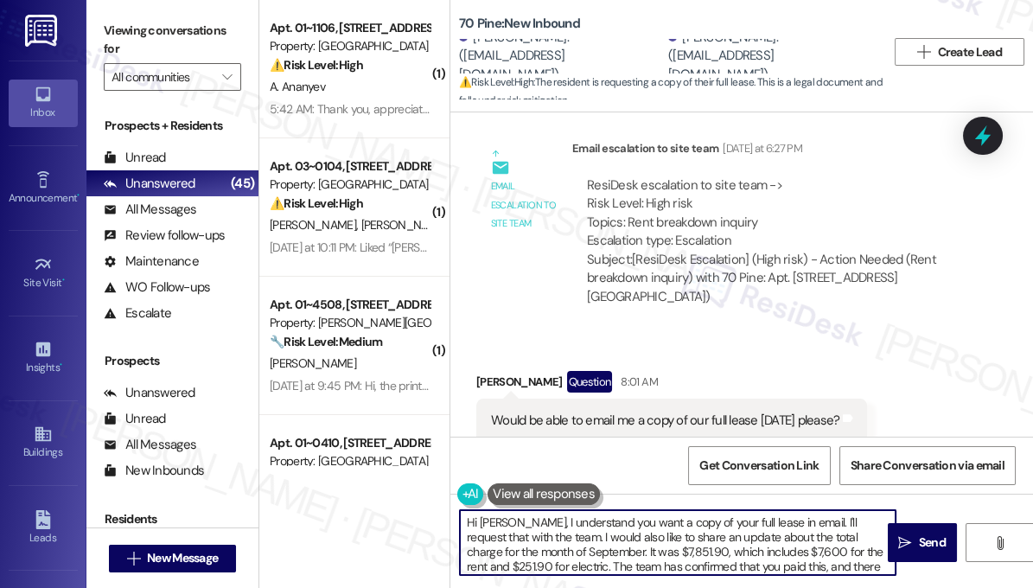
click at [512, 523] on textarea "Hi [PERSON_NAME], I understand you want a copy of your full lease in email. I'l…" at bounding box center [678, 542] width 436 height 65
click at [719, 516] on textarea "Hi [PERSON_NAME], good morning! I understand you want a copy of your full lease…" at bounding box center [678, 542] width 436 height 65
click at [640, 525] on textarea "Hi [PERSON_NAME], good morning! I understand you want a copy of your full lease…" at bounding box center [678, 542] width 436 height 65
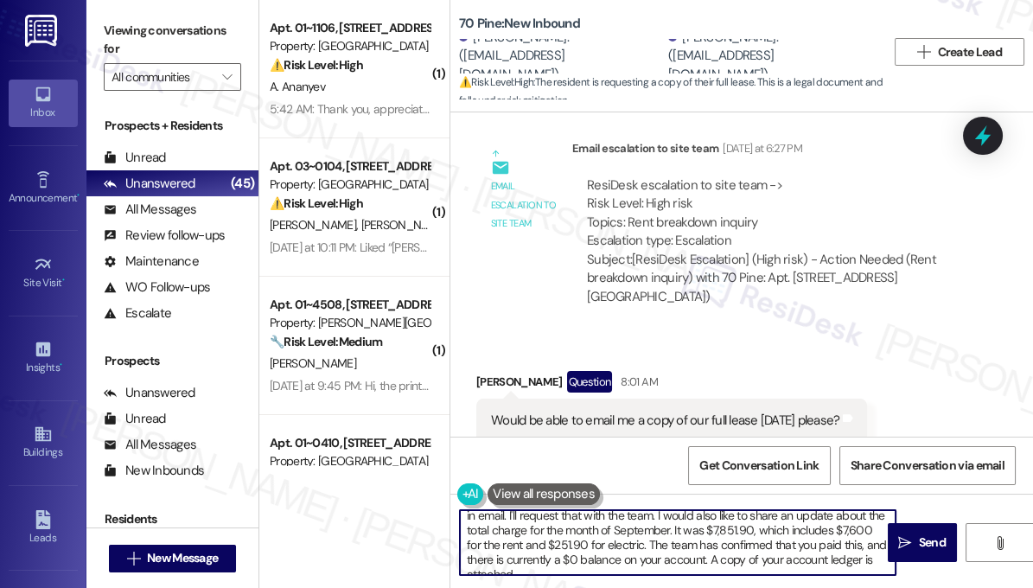
scroll to position [34, 0]
click at [638, 537] on textarea "Hi [PERSON_NAME], good morning! I understand you want a copy of your full lease…" at bounding box center [678, 542] width 436 height 65
click at [737, 545] on textarea "Hi [PERSON_NAME], good morning! I understand you want a copy of your full lease…" at bounding box center [678, 542] width 436 height 65
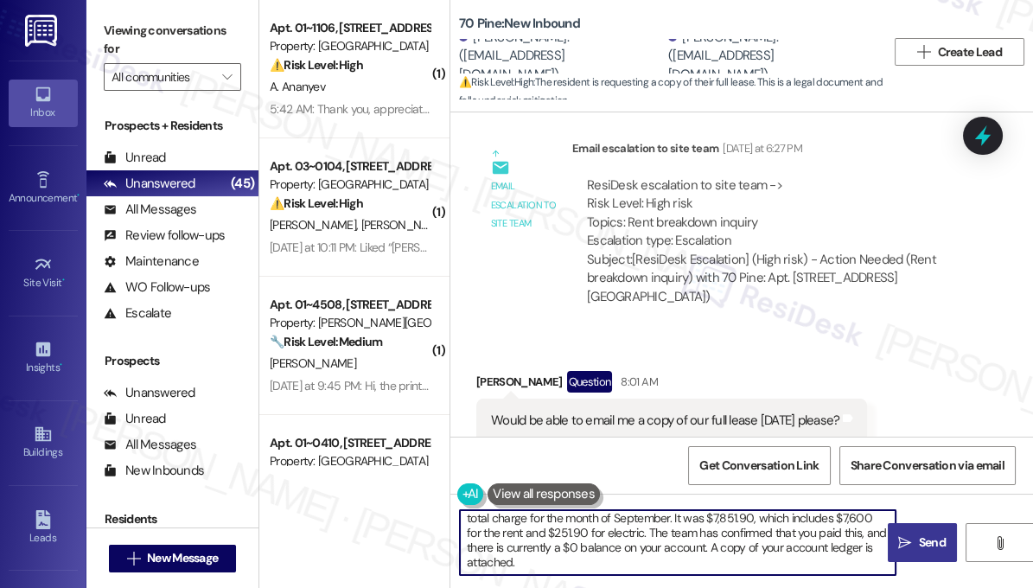
type textarea "Hi [PERSON_NAME], good morning! I understand you want a copy of your full lease…"
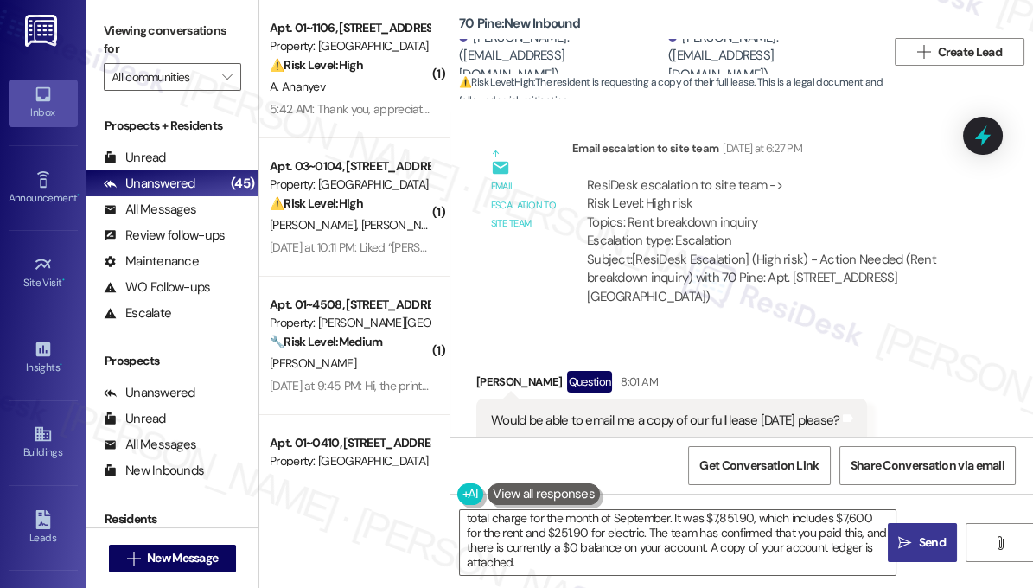
click at [900, 544] on icon "" at bounding box center [904, 543] width 13 height 14
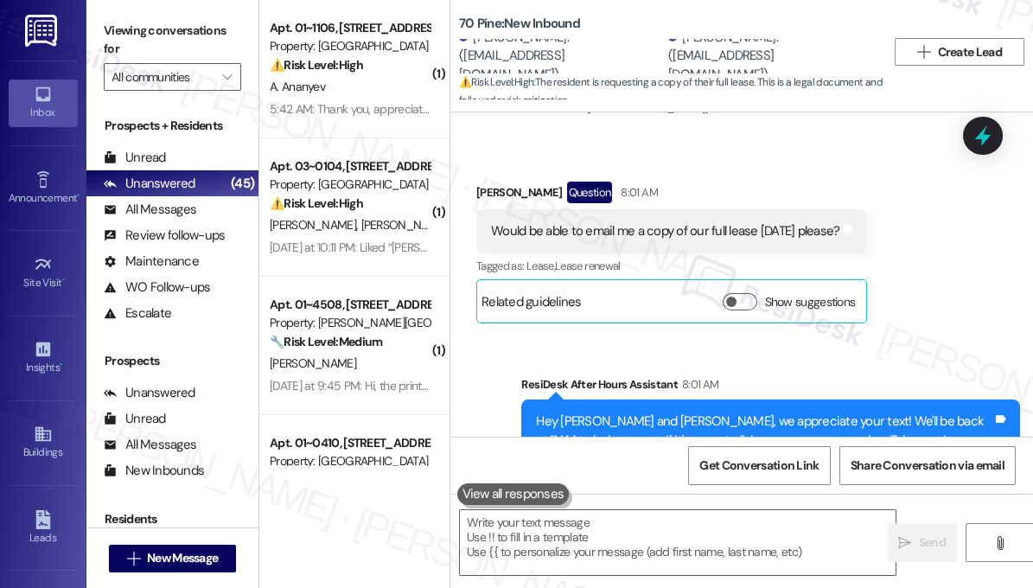
scroll to position [10407, 0]
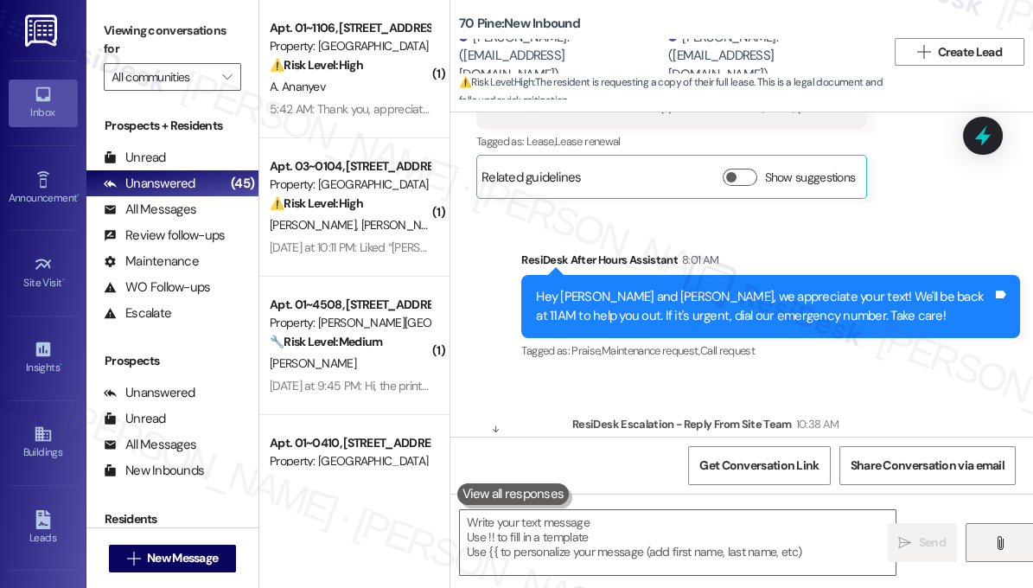
click at [1000, 532] on button "" at bounding box center [999, 542] width 69 height 39
click at [989, 532] on button "" at bounding box center [999, 542] width 69 height 39
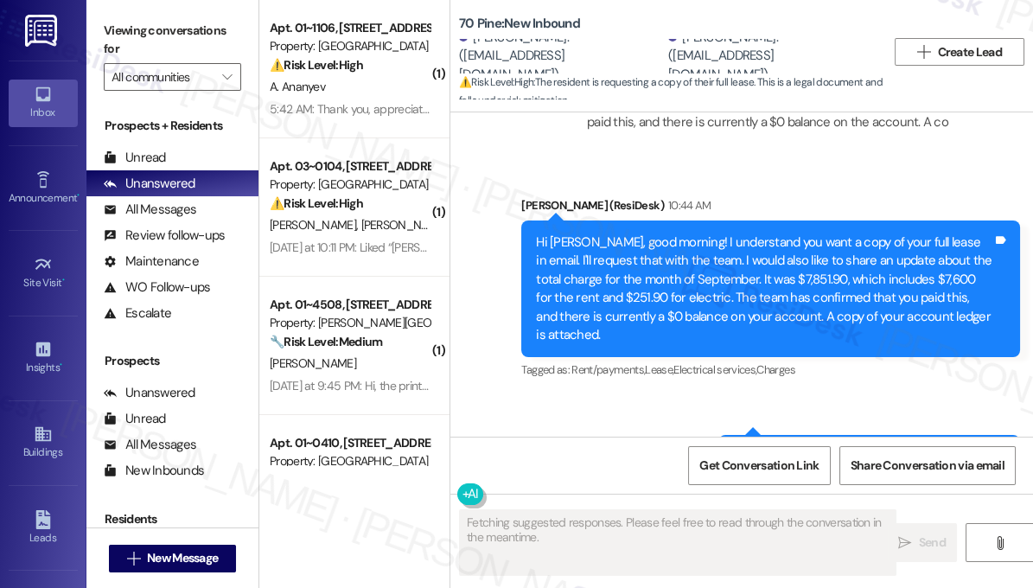
scroll to position [10906, 0]
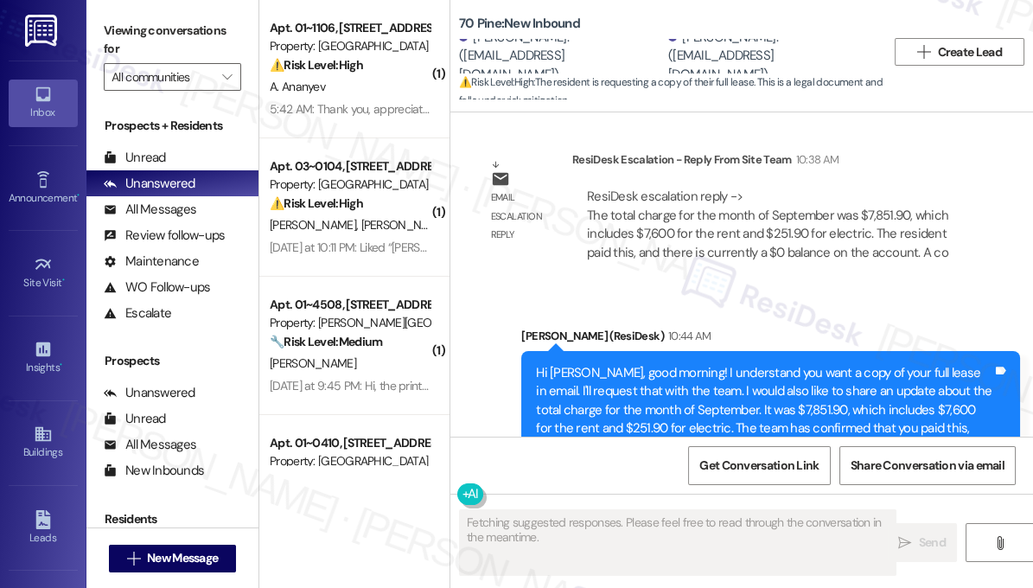
click at [614, 364] on div "Hi [PERSON_NAME], good morning! I understand you want a copy of your full lease…" at bounding box center [764, 419] width 456 height 111
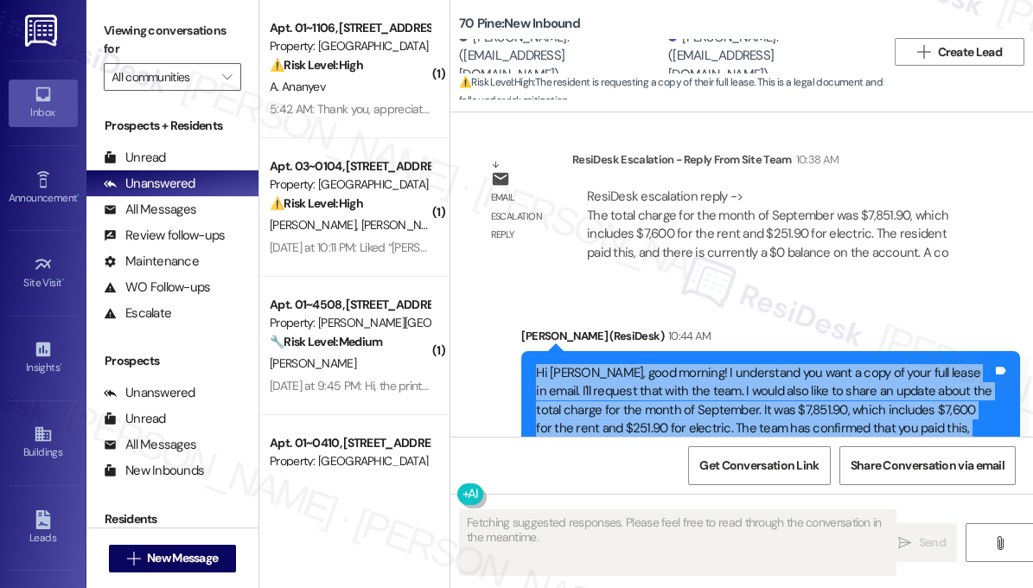
click at [614, 364] on div "Hi [PERSON_NAME], good morning! I understand you want a copy of your full lease…" at bounding box center [764, 419] width 456 height 111
click at [613, 364] on div "Hi [PERSON_NAME], good morning! I understand you want a copy of your full lease…" at bounding box center [764, 419] width 456 height 111
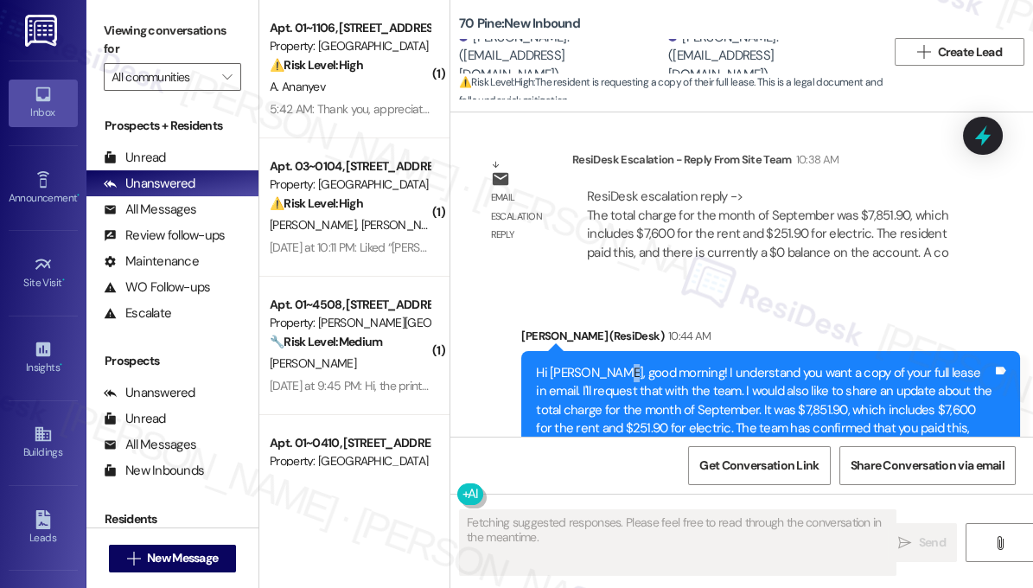
click at [613, 364] on div "Hi [PERSON_NAME], good morning! I understand you want a copy of your full lease…" at bounding box center [764, 419] width 456 height 111
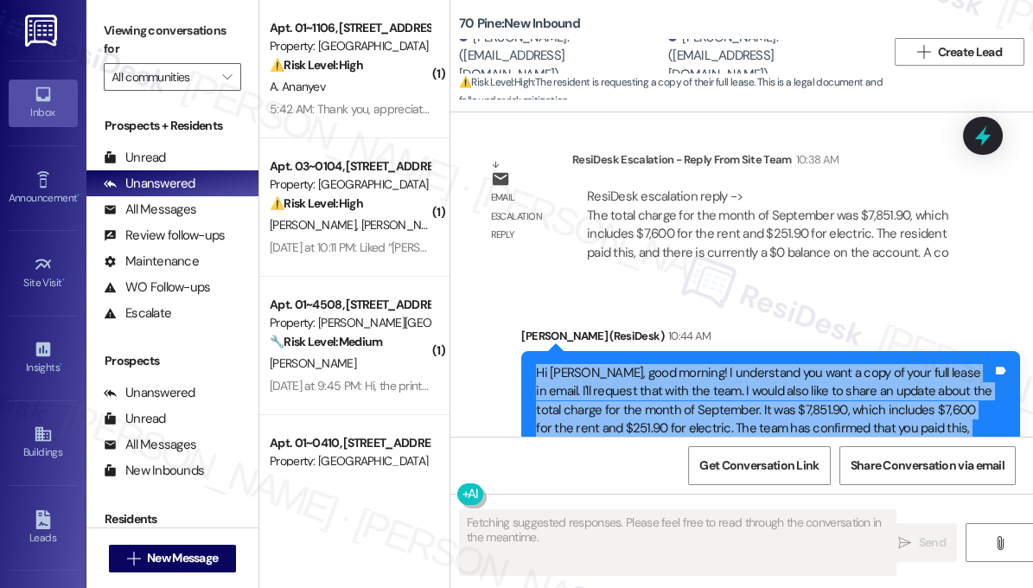
click at [613, 364] on div "Hi [PERSON_NAME], good morning! I understand you want a copy of your full lease…" at bounding box center [764, 419] width 456 height 111
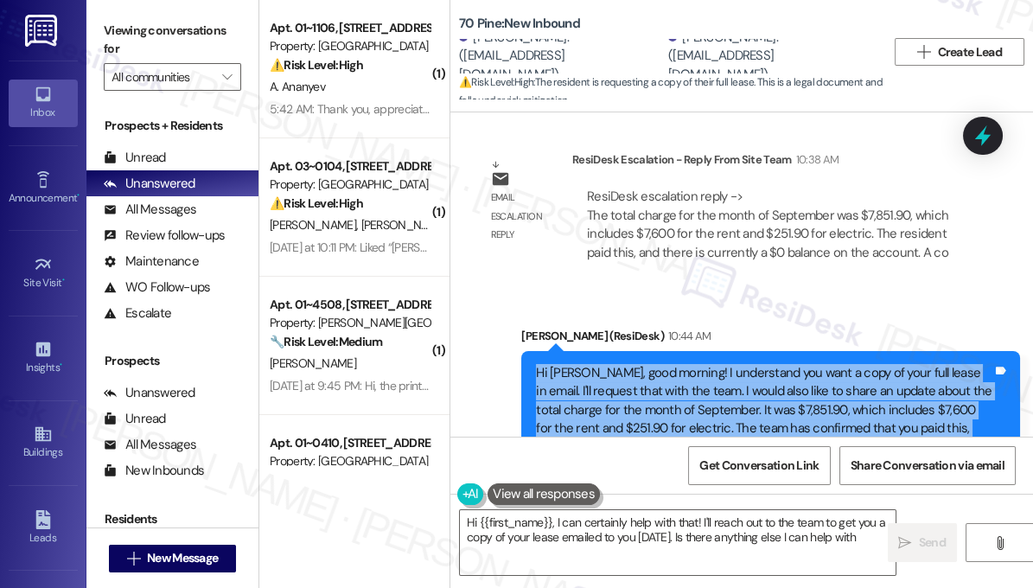
type textarea "Hi {{first_name}}, I can certainly help with that! I'll reach out to the team t…"
click at [761, 364] on div "Hi [PERSON_NAME], good morning! I understand you want a copy of your full lease…" at bounding box center [764, 419] width 456 height 111
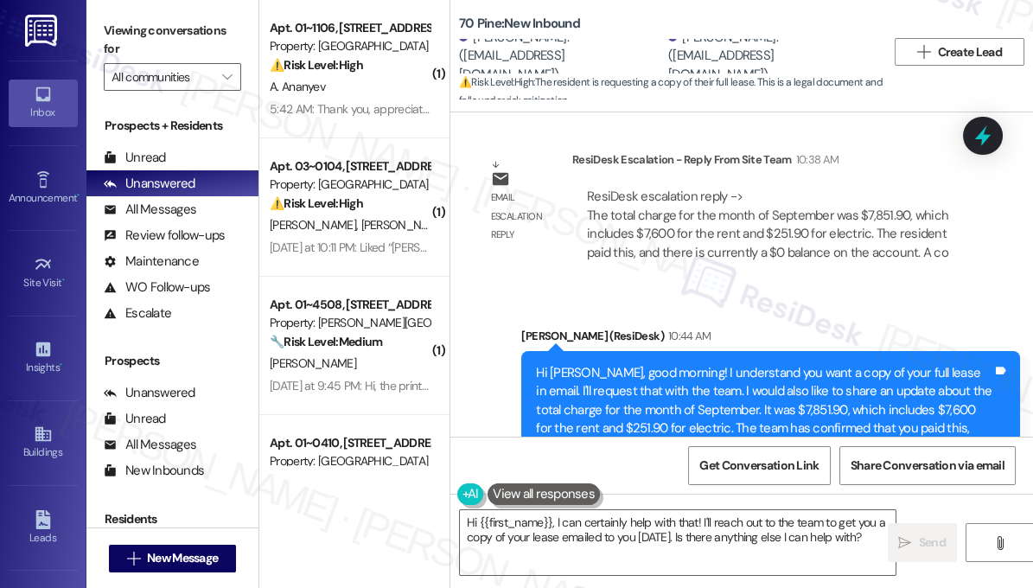
click at [761, 364] on div "Hi [PERSON_NAME], good morning! I understand you want a copy of your full lease…" at bounding box center [764, 419] width 456 height 111
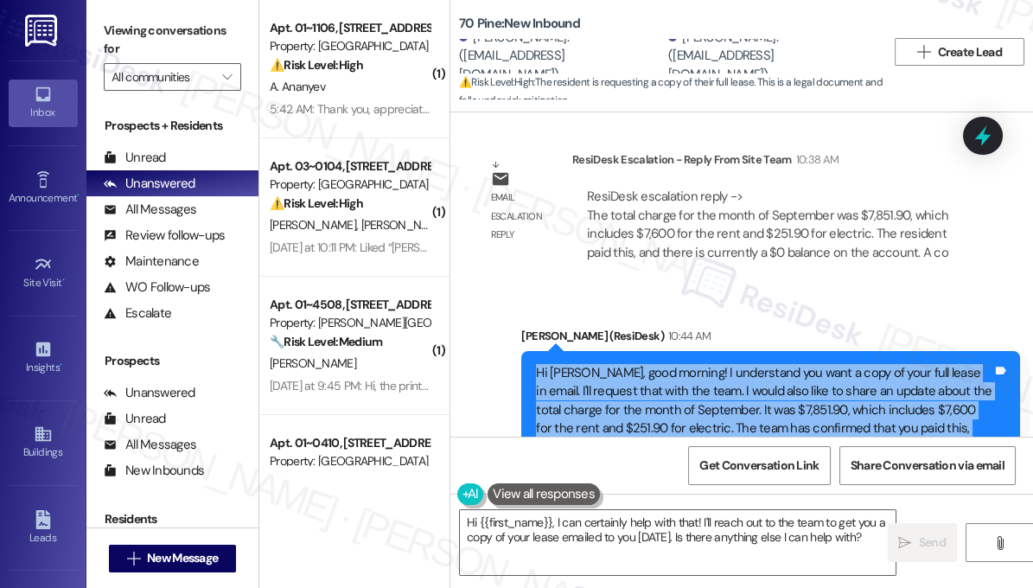
click at [761, 364] on div "Hi [PERSON_NAME], good morning! I understand you want a copy of your full lease…" at bounding box center [764, 419] width 456 height 111
click at [638, 364] on div "Hi [PERSON_NAME], good morning! I understand you want a copy of your full lease…" at bounding box center [764, 419] width 456 height 111
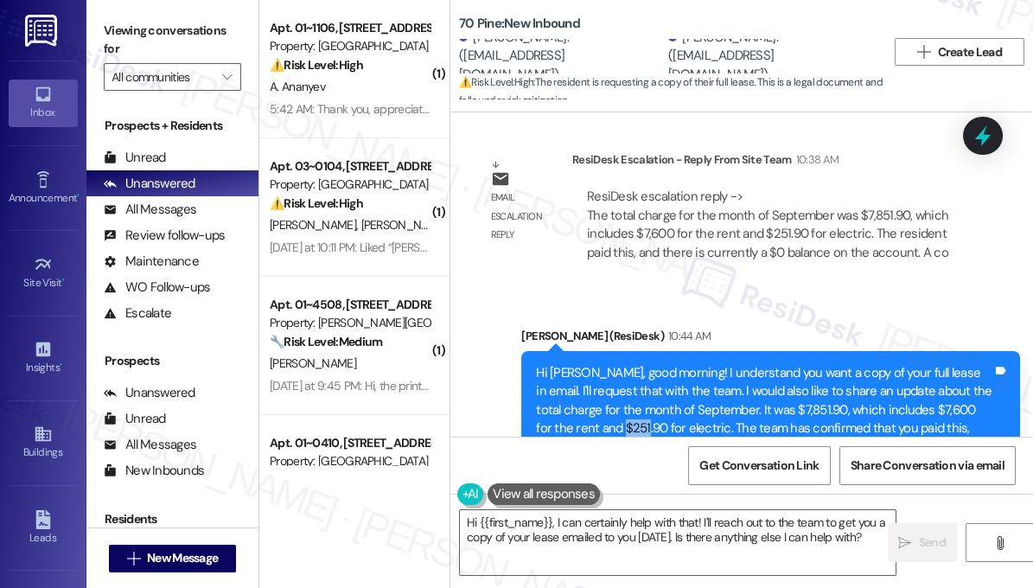
click at [638, 364] on div "Hi [PERSON_NAME], good morning! I understand you want a copy of your full lease…" at bounding box center [764, 419] width 456 height 111
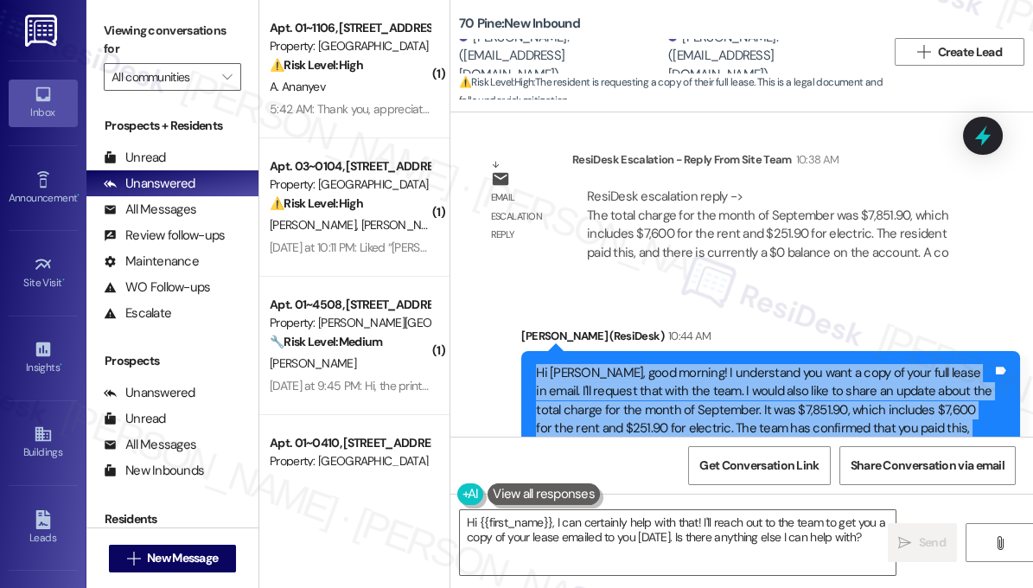
click at [638, 364] on div "Hi [PERSON_NAME], good morning! I understand you want a copy of your full lease…" at bounding box center [764, 419] width 456 height 111
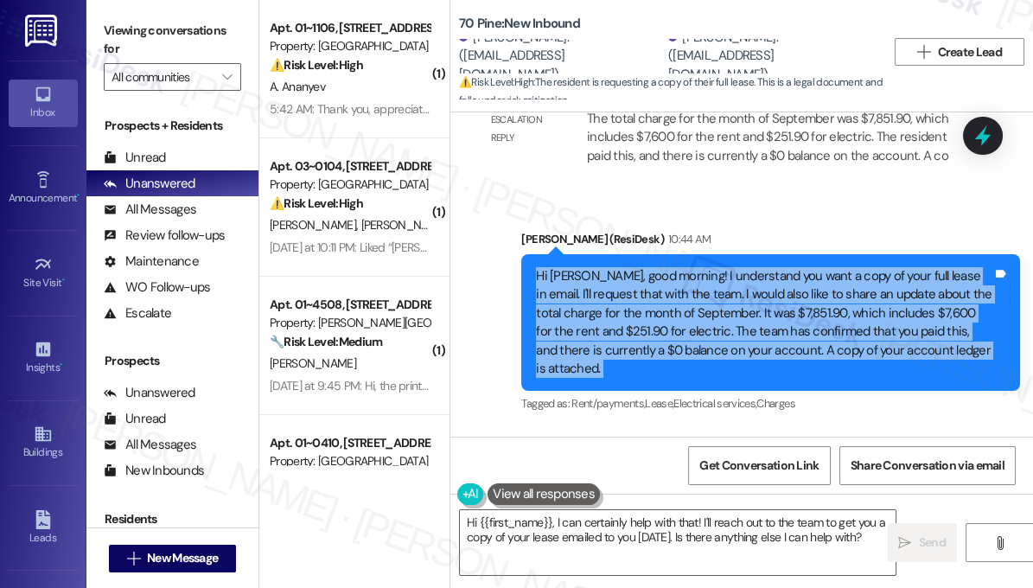
scroll to position [10986, 0]
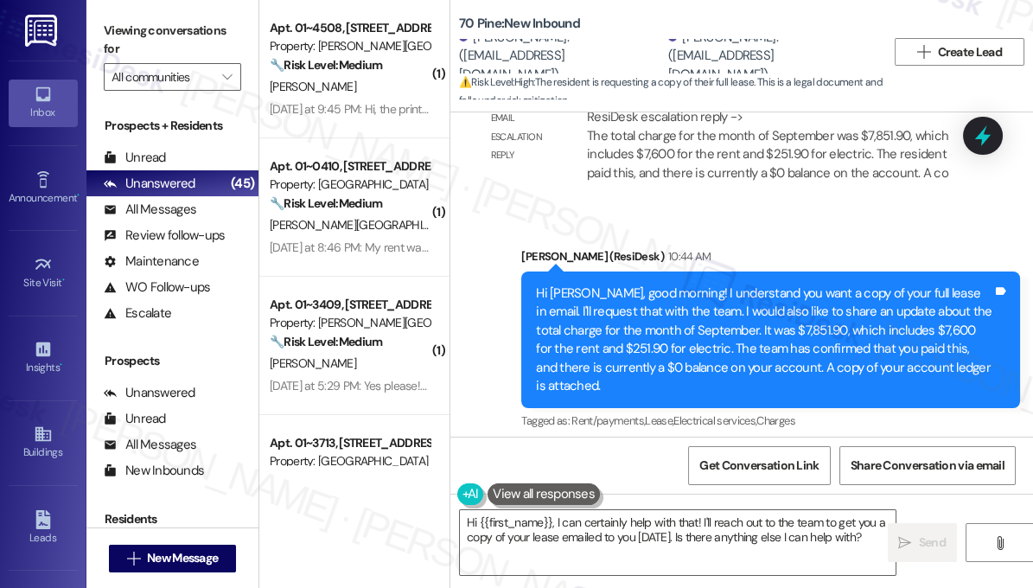
click at [991, 21] on div "70 Pine: New Inbound Albert Goodman. (alrgoodman@gmail.com) Mindy Naylor. (mnay…" at bounding box center [741, 51] width 583 height 95
